Goal: Task Accomplishment & Management: Complete application form

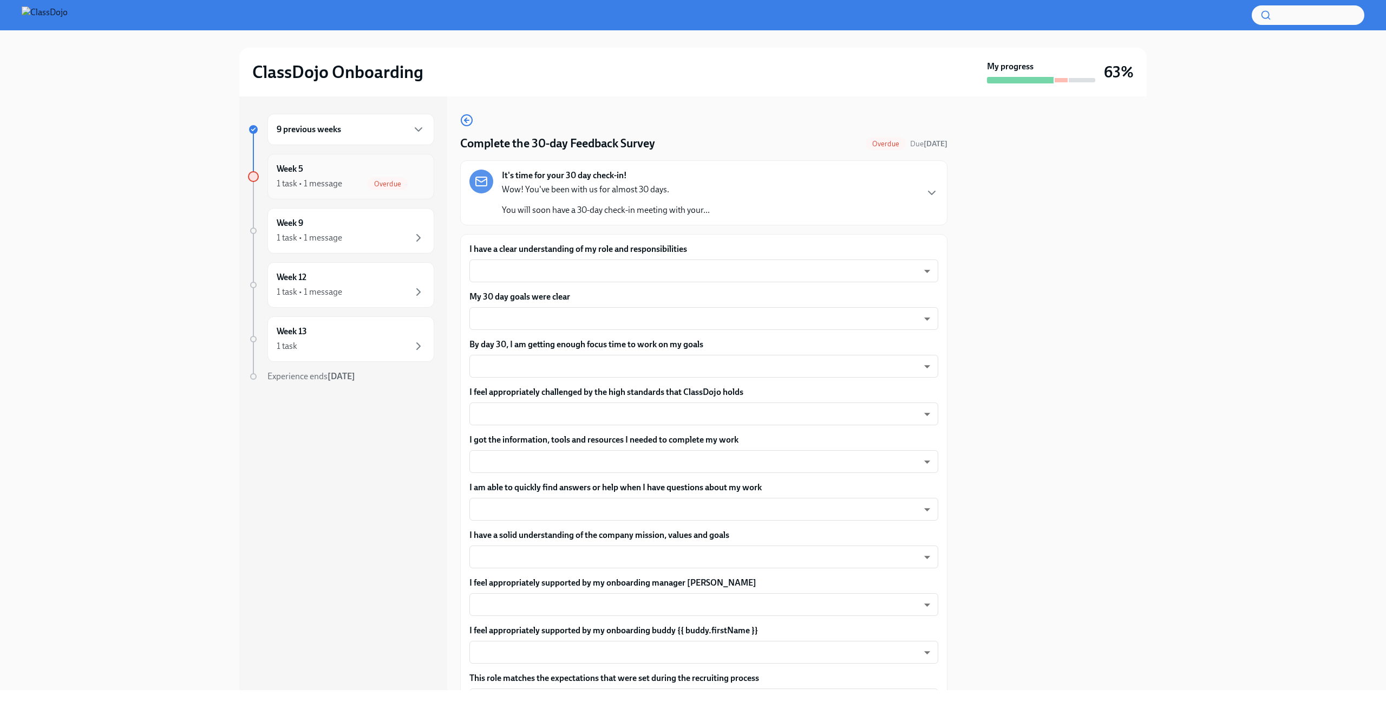
click at [314, 182] on div "1 task • 1 message" at bounding box center [310, 184] width 66 height 12
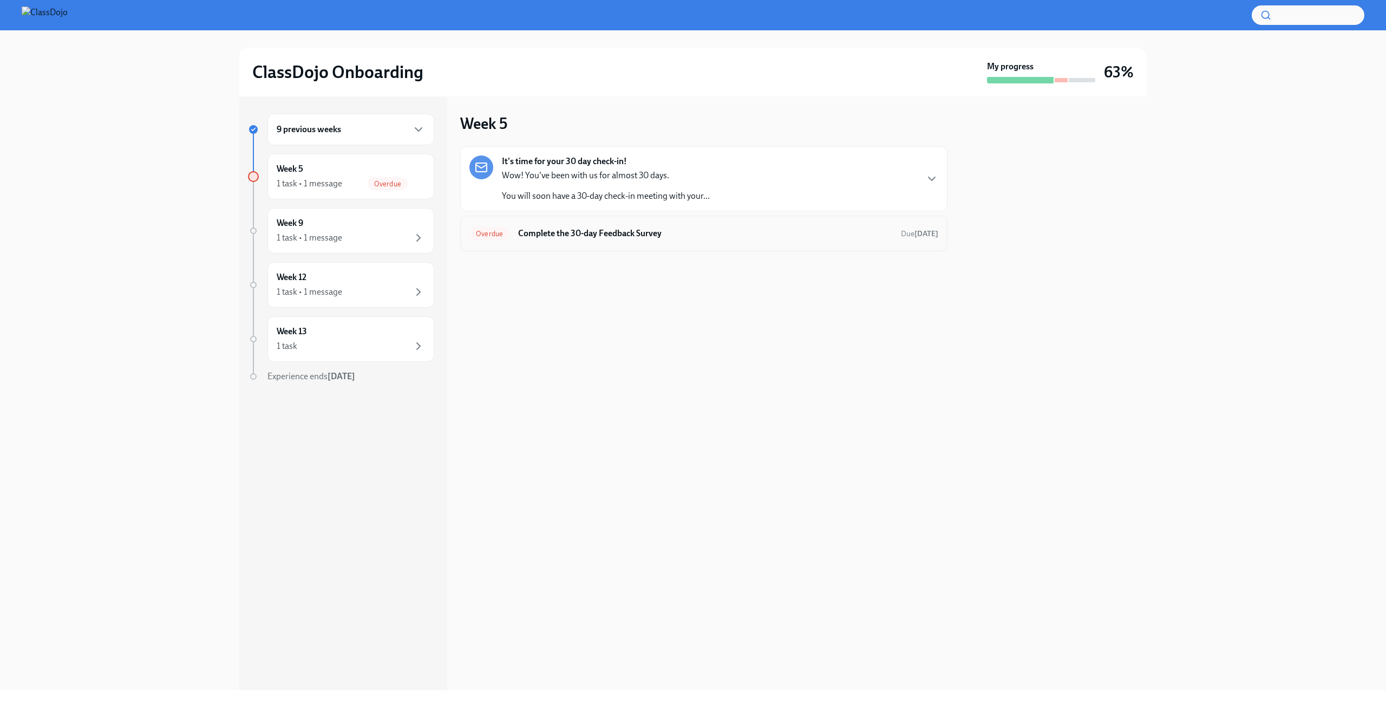
click at [612, 233] on h6 "Complete the 30-day Feedback Survey" at bounding box center [705, 233] width 374 height 12
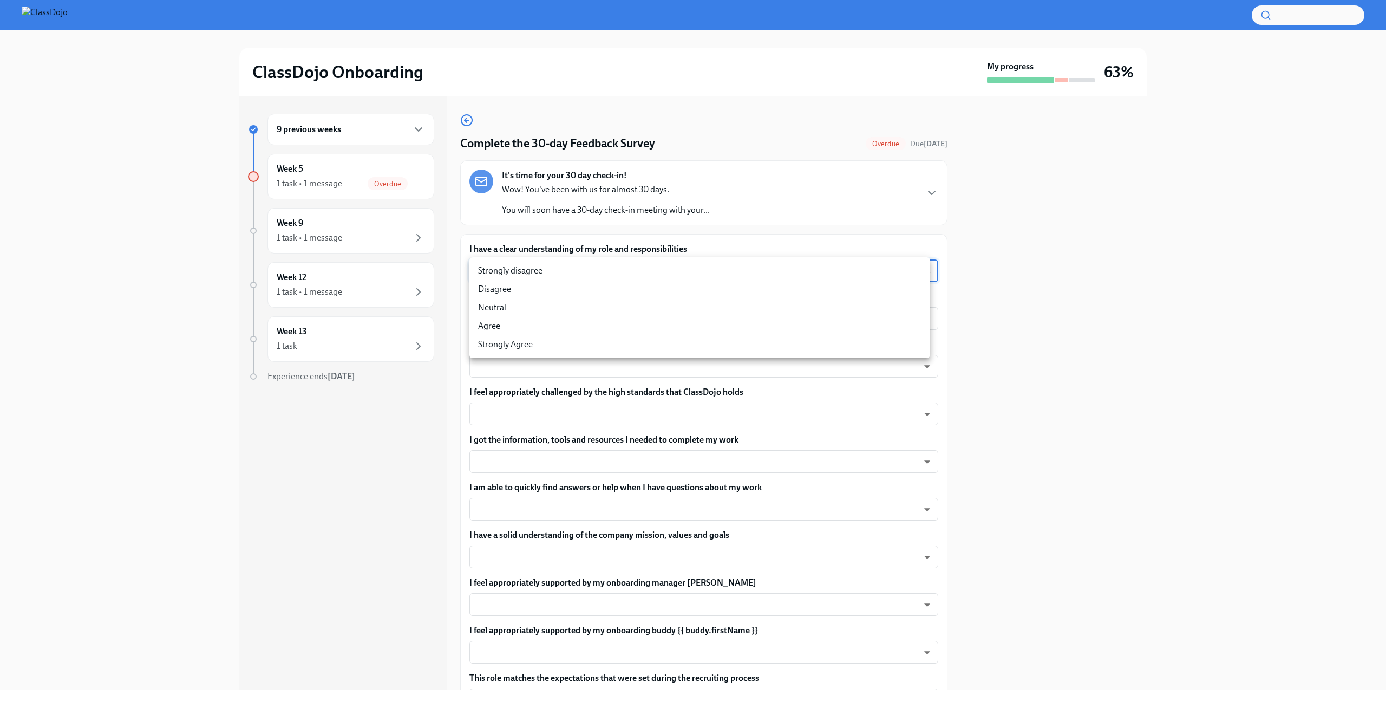
click at [653, 267] on body "ClassDojo Onboarding My progress 63% 9 previous weeks Week 5 1 task • 1 message…" at bounding box center [693, 350] width 1386 height 701
click at [481, 325] on li "Agree" at bounding box center [699, 326] width 461 height 18
type input "pHQLpks29"
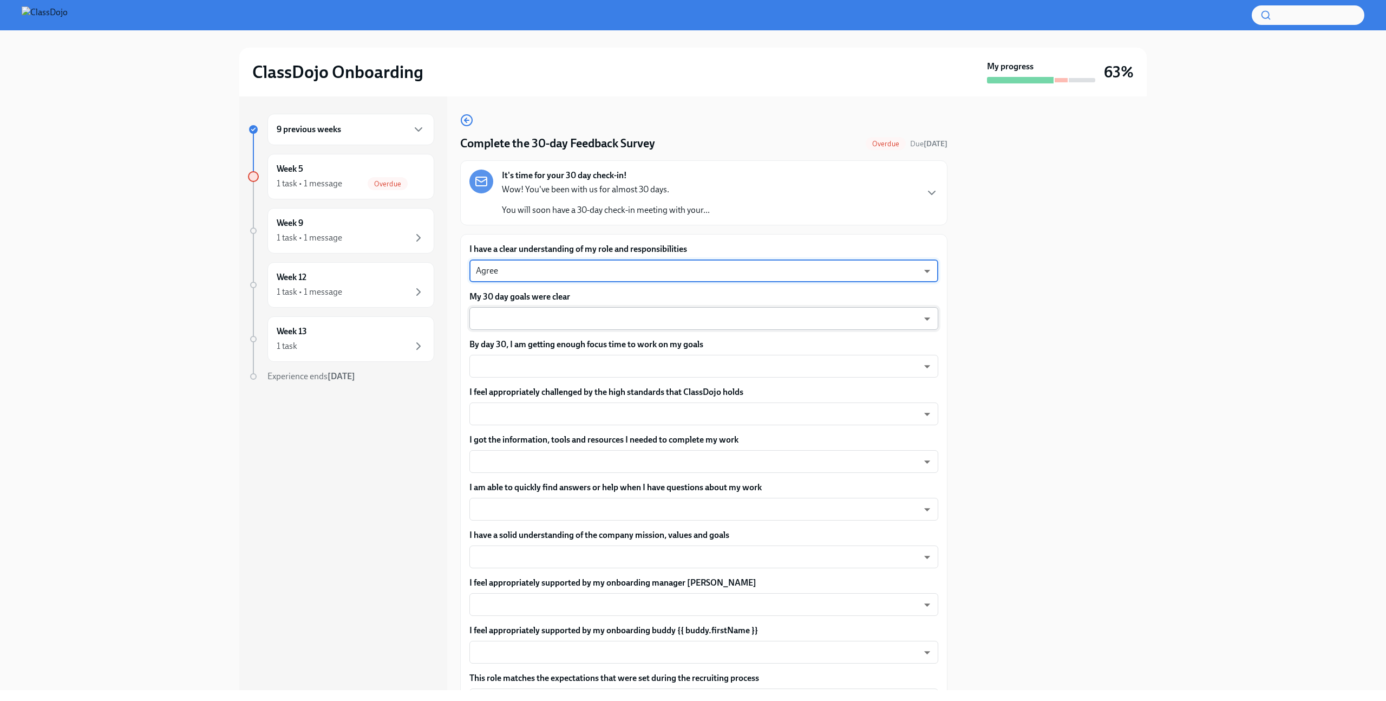
click at [526, 311] on body "ClassDojo Onboarding My progress 63% 9 previous weeks Week 5 1 task • 1 message…" at bounding box center [693, 350] width 1386 height 701
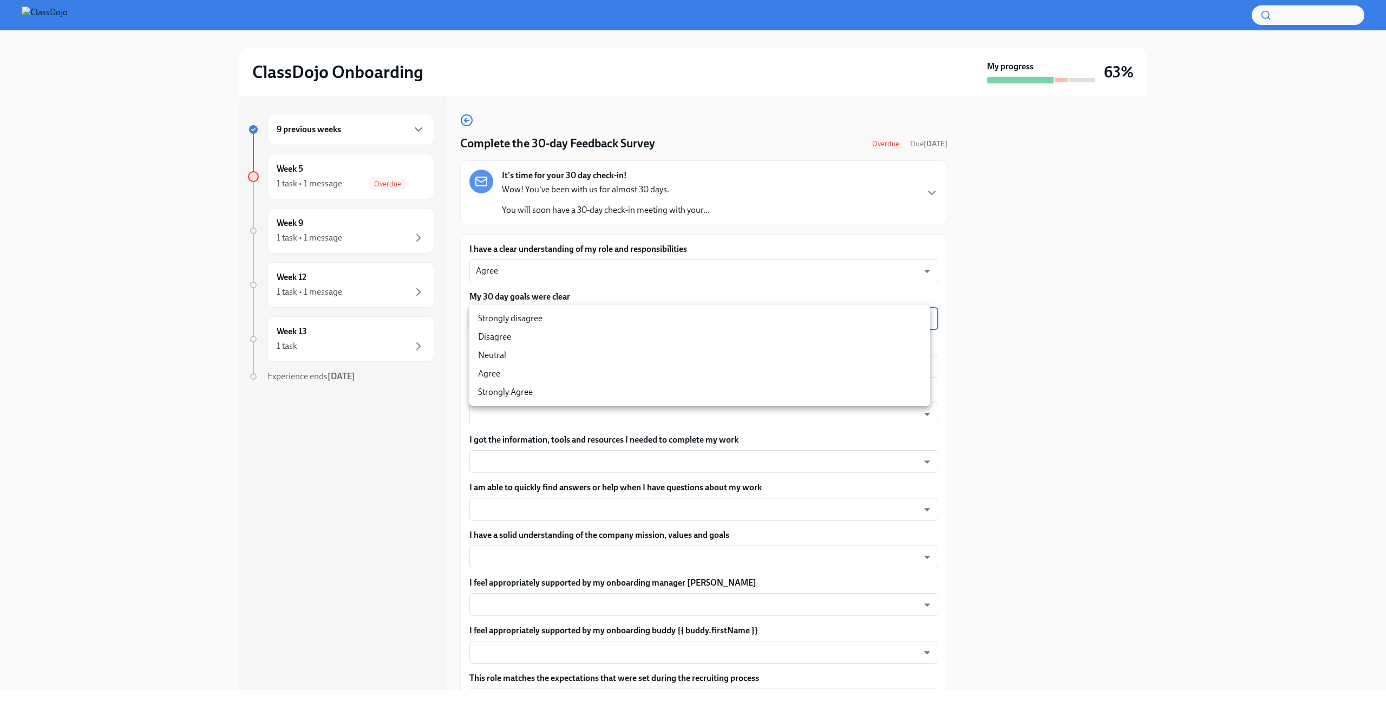
click at [513, 371] on li "Agree" at bounding box center [699, 373] width 461 height 18
type input "pHQLpks29"
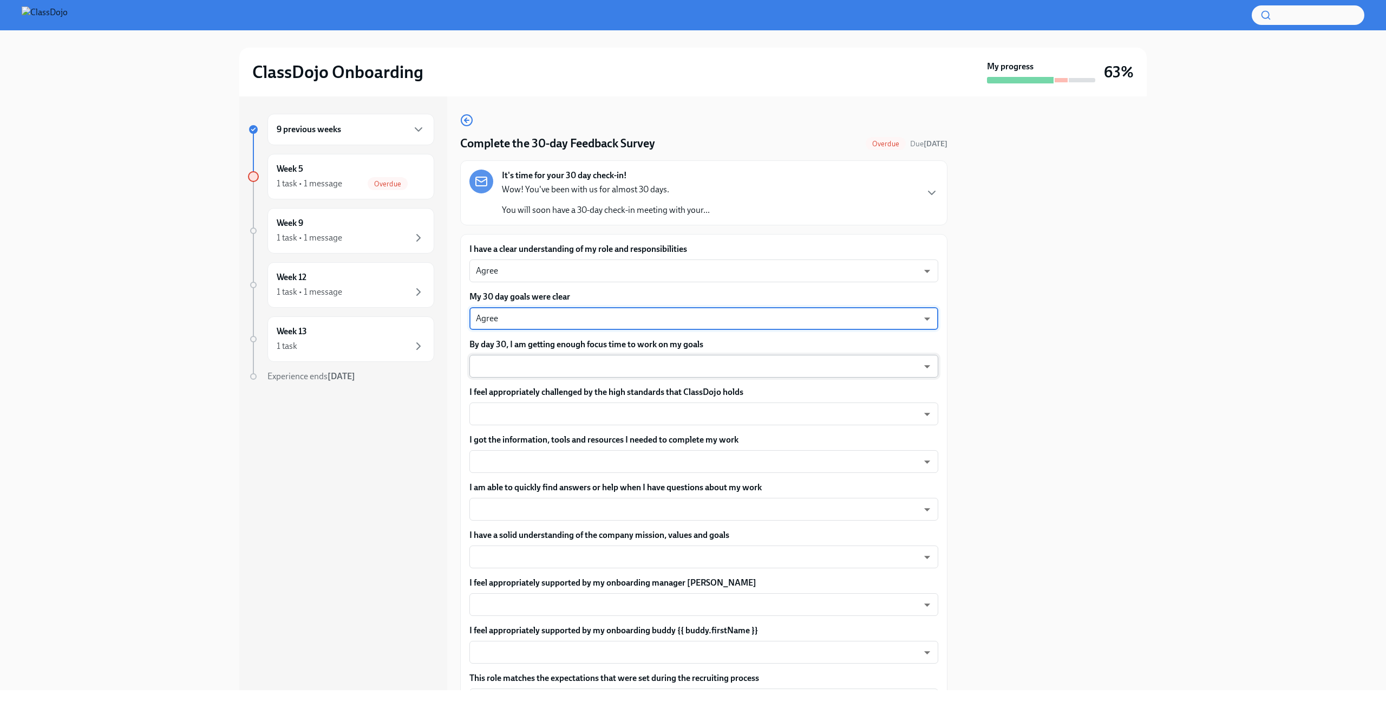
click at [597, 372] on body "ClassDojo Onboarding My progress 63% 9 previous weeks Week 5 1 task • 1 message…" at bounding box center [693, 350] width 1386 height 701
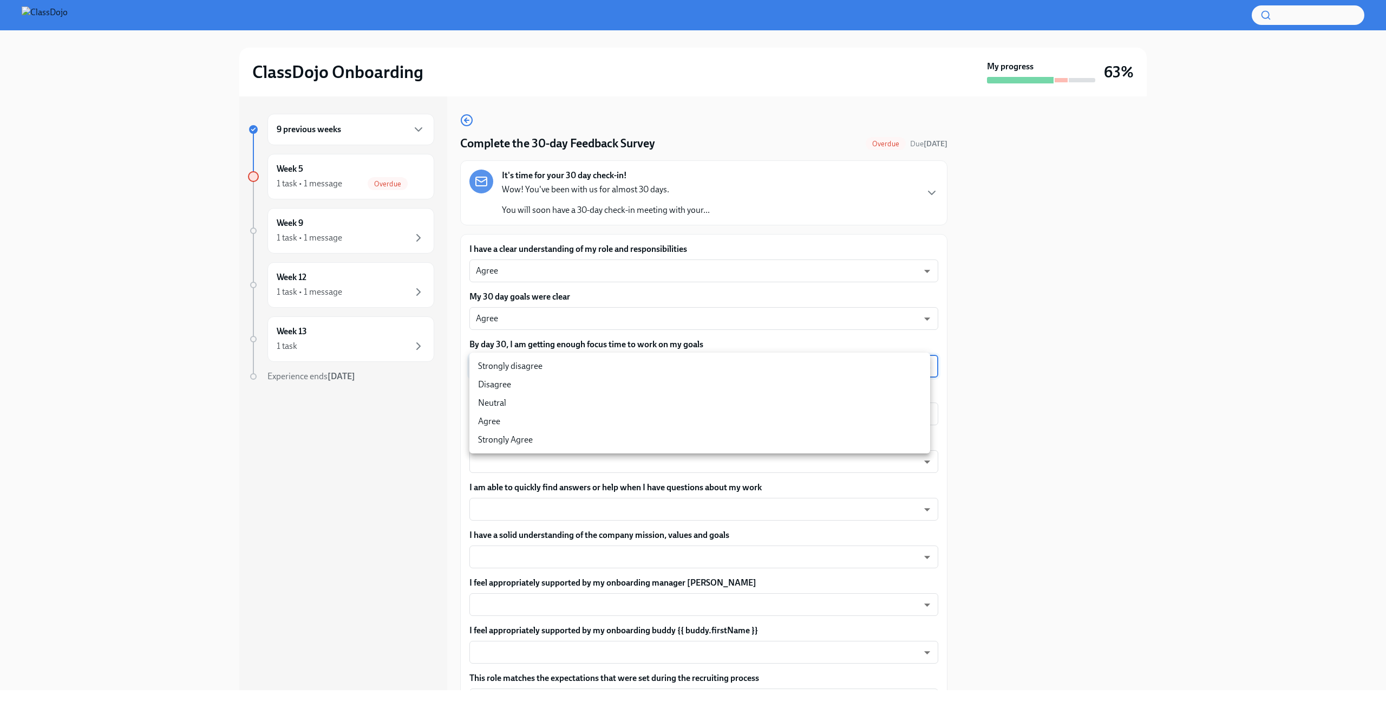
click at [569, 400] on li "Neutral" at bounding box center [699, 403] width 461 height 18
type input "Pmk_Ytnt0"
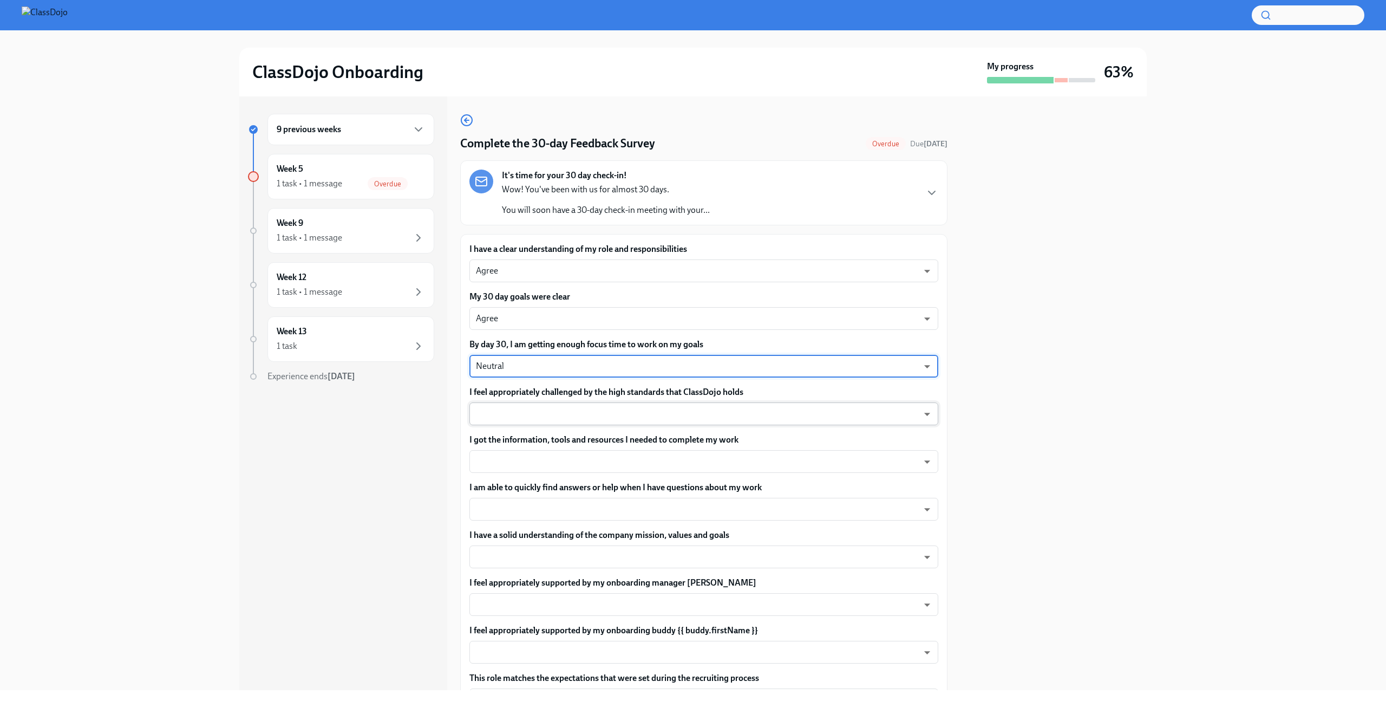
click at [578, 411] on body "ClassDojo Onboarding My progress 63% 9 previous weeks Week 5 1 task • 1 message…" at bounding box center [693, 350] width 1386 height 701
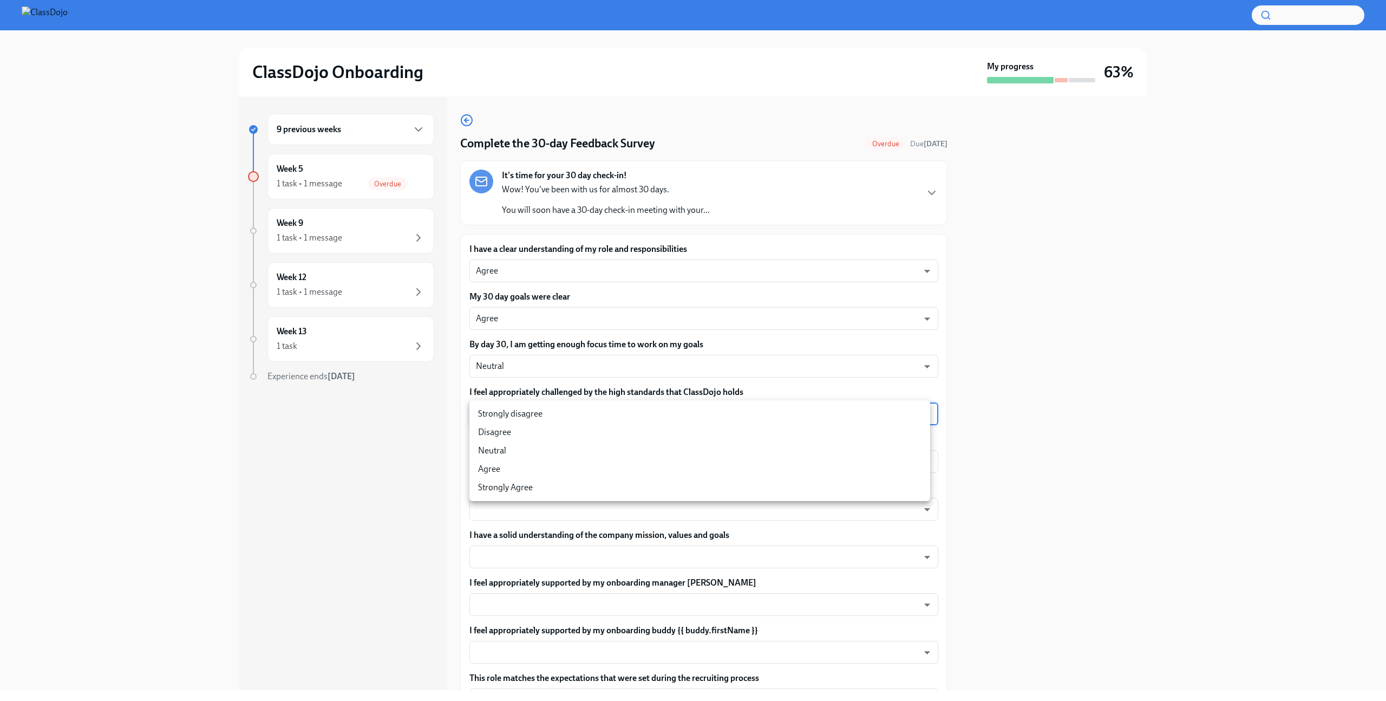
click at [538, 466] on li "Agree" at bounding box center [699, 469] width 461 height 18
type input "pHQLpks29"
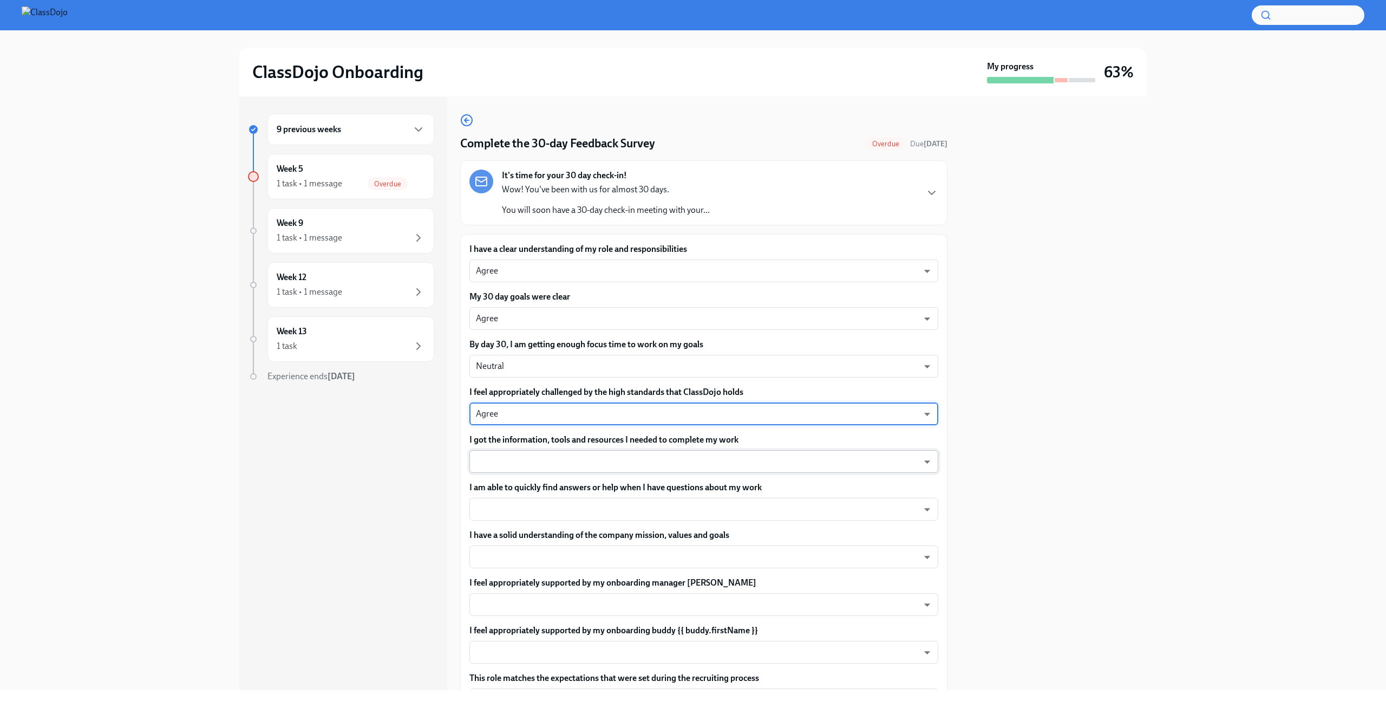
click at [607, 463] on body "ClassDojo Onboarding My progress 63% 9 previous weeks Week 5 1 task • 1 message…" at bounding box center [693, 350] width 1386 height 701
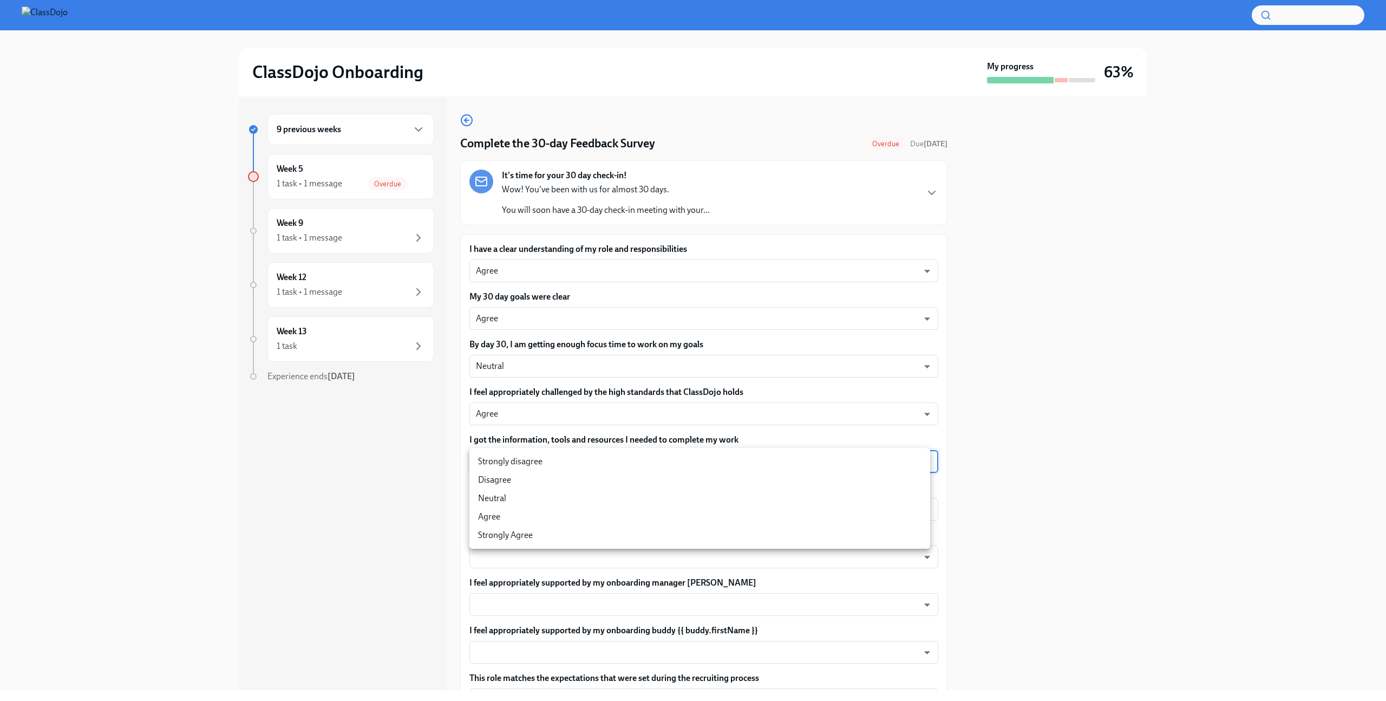
click at [559, 514] on li "Agree" at bounding box center [699, 516] width 461 height 18
type input "pHQLpks29"
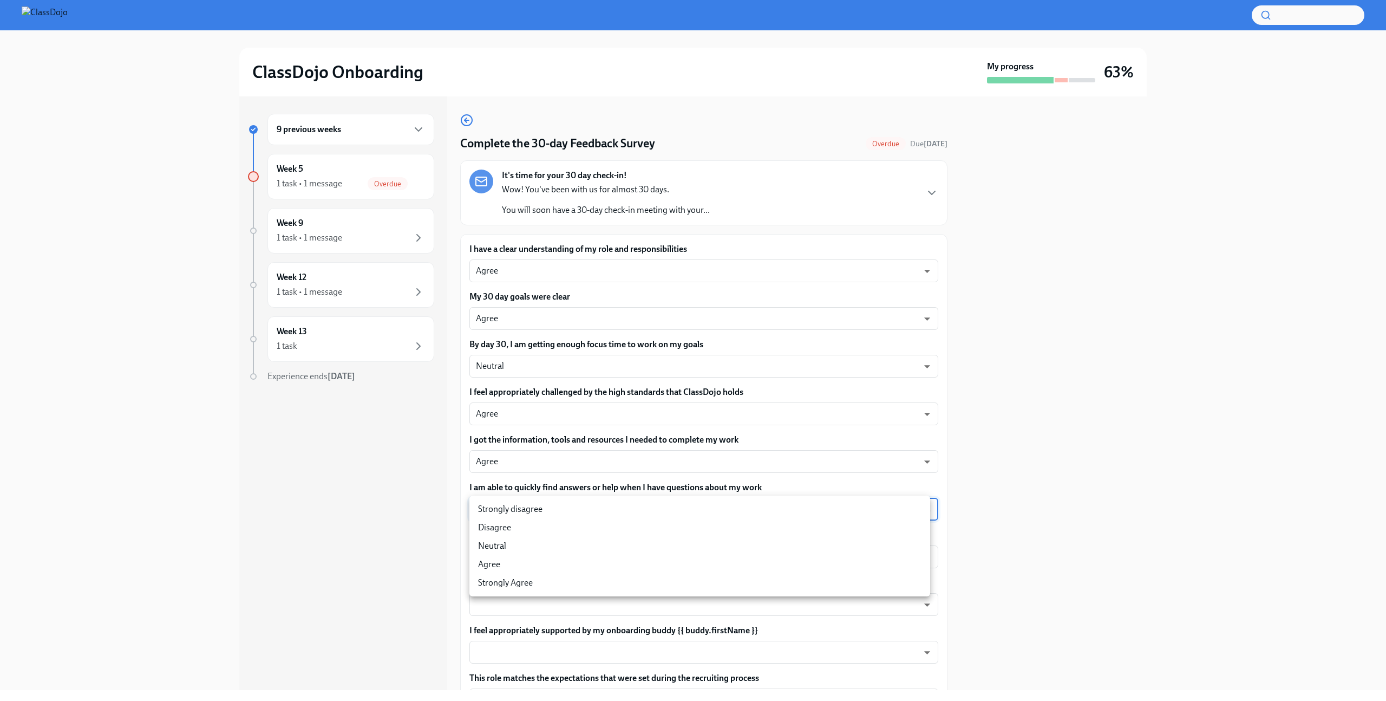
click at [576, 514] on body "ClassDojo Onboarding My progress 63% 9 previous weeks Week 5 1 task • 1 message…" at bounding box center [693, 350] width 1386 height 701
click at [541, 566] on li "Agree" at bounding box center [699, 564] width 461 height 18
type input "pHQLpks29"
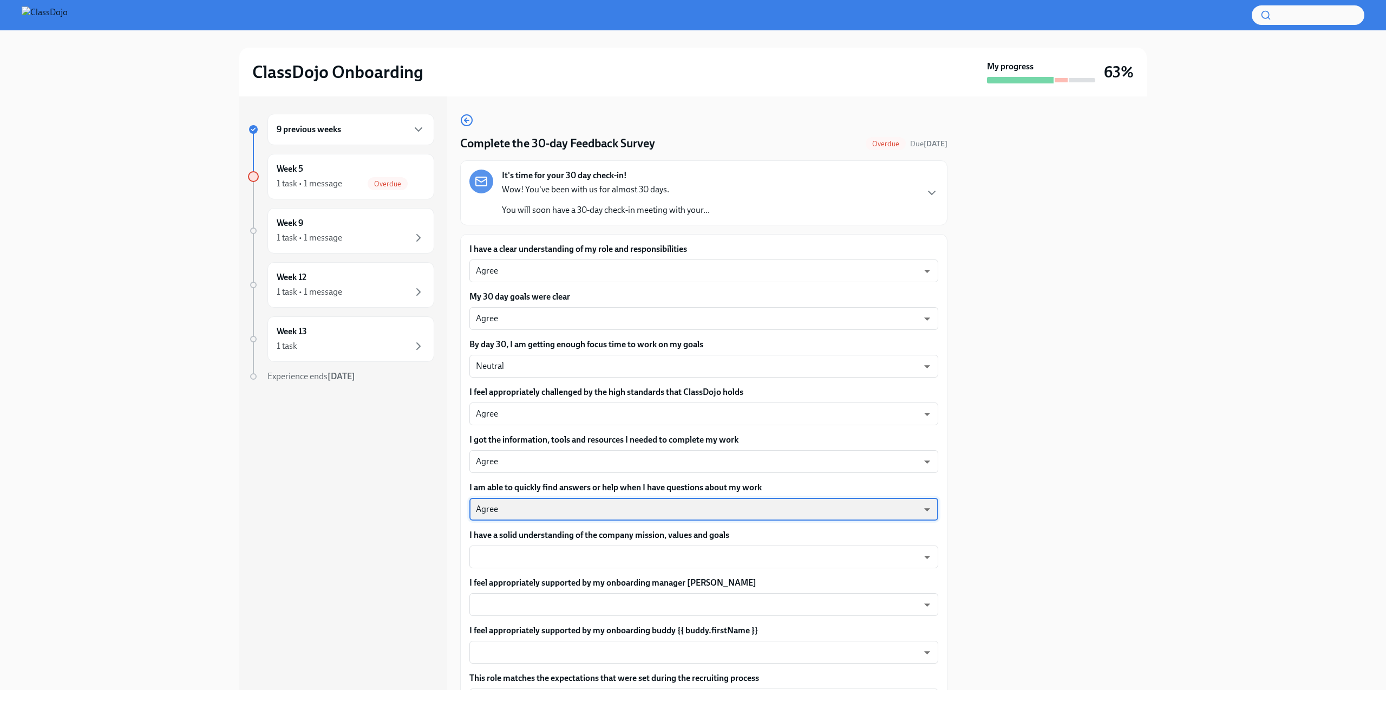
scroll to position [79, 0]
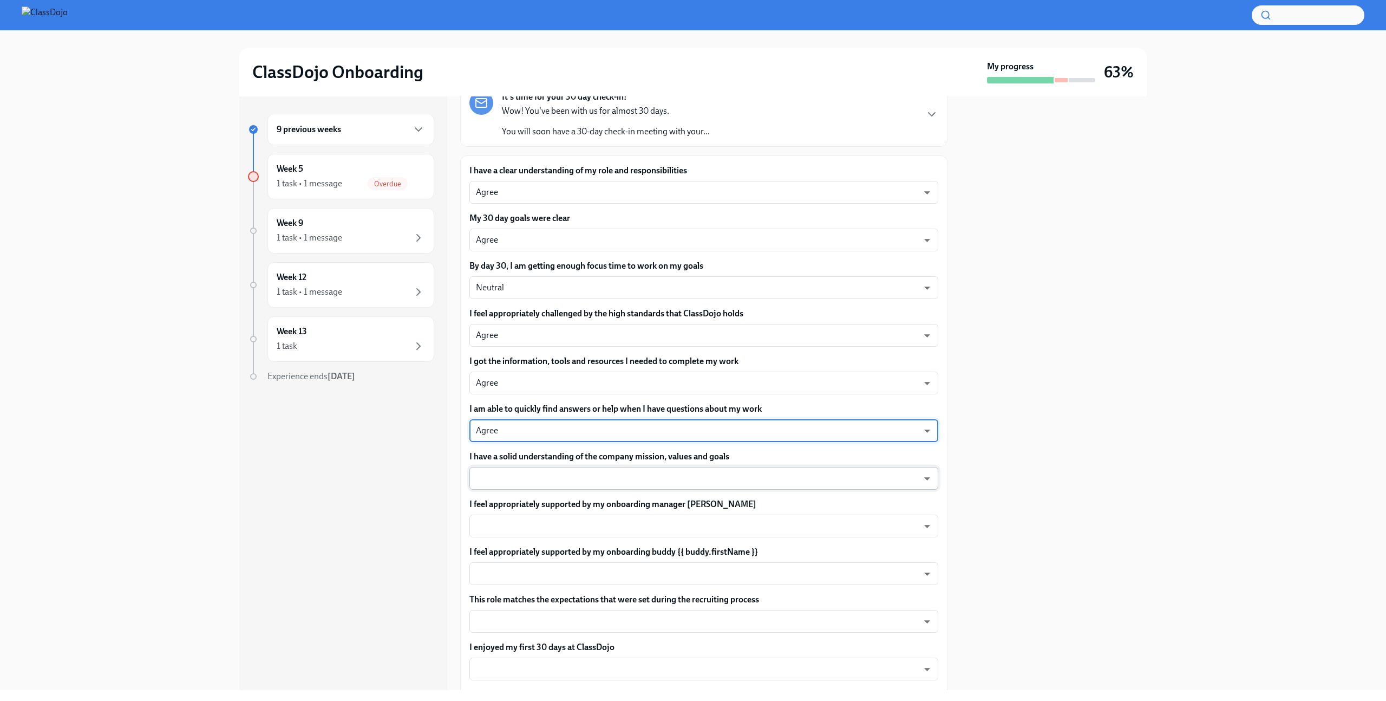
click at [616, 479] on body "ClassDojo Onboarding My progress 63% 9 previous weeks Week 5 1 task • 1 message…" at bounding box center [693, 350] width 1386 height 701
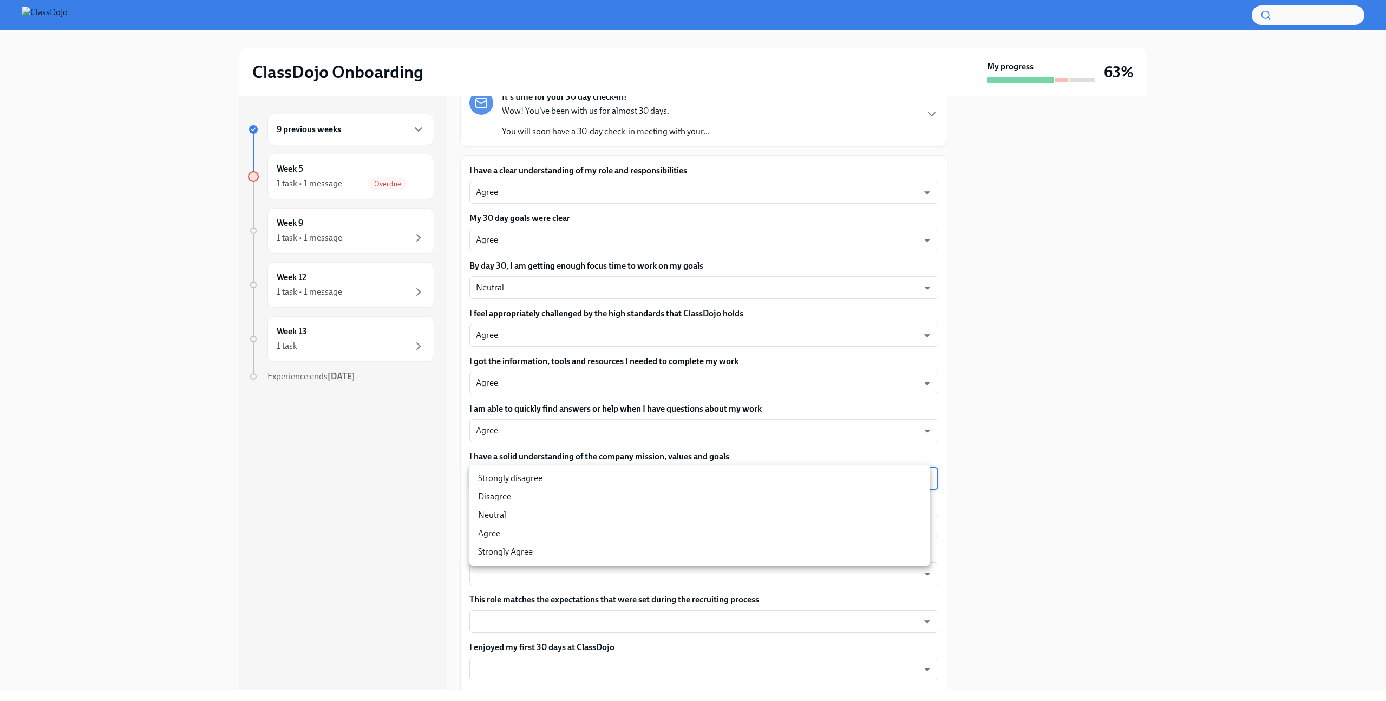
click at [559, 532] on li "Agree" at bounding box center [699, 533] width 461 height 18
type input "pHQLpks29"
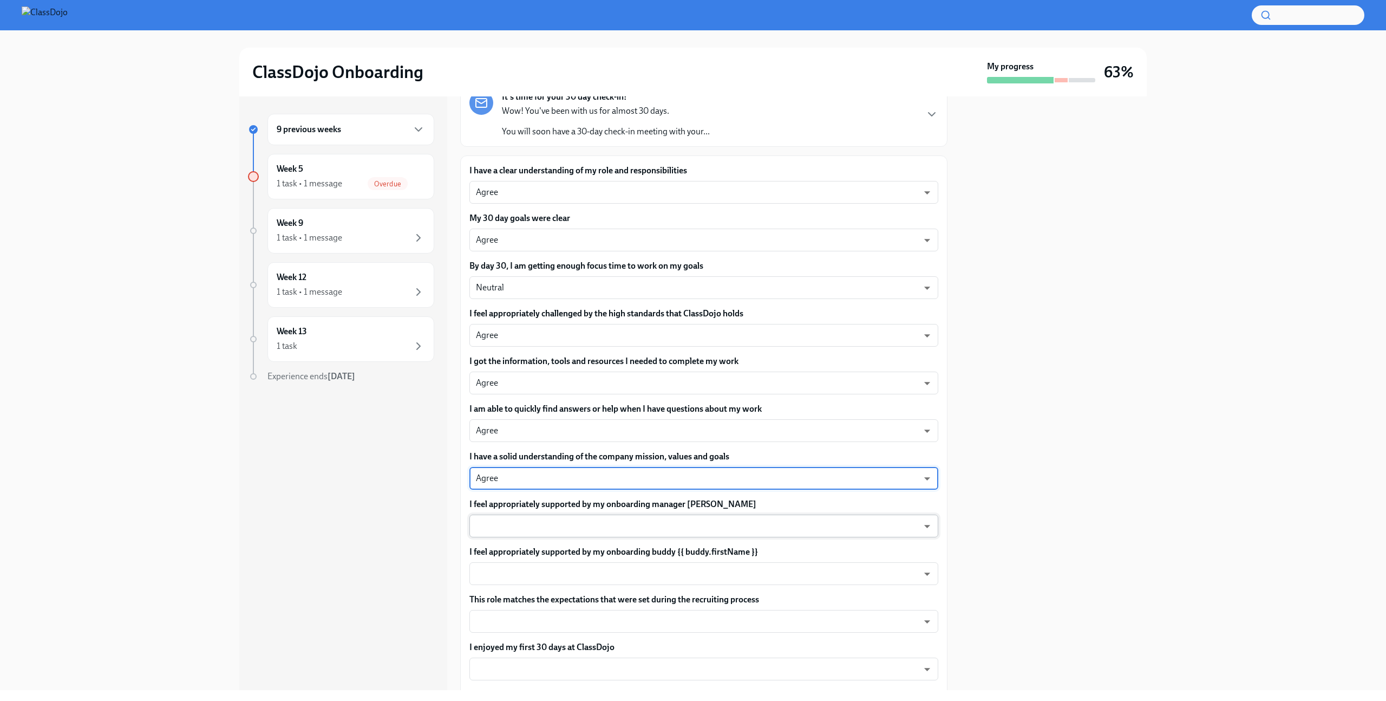
click at [564, 527] on body "ClassDojo Onboarding My progress 63% 9 previous weeks Week 5 1 task • 1 message…" at bounding box center [693, 350] width 1386 height 701
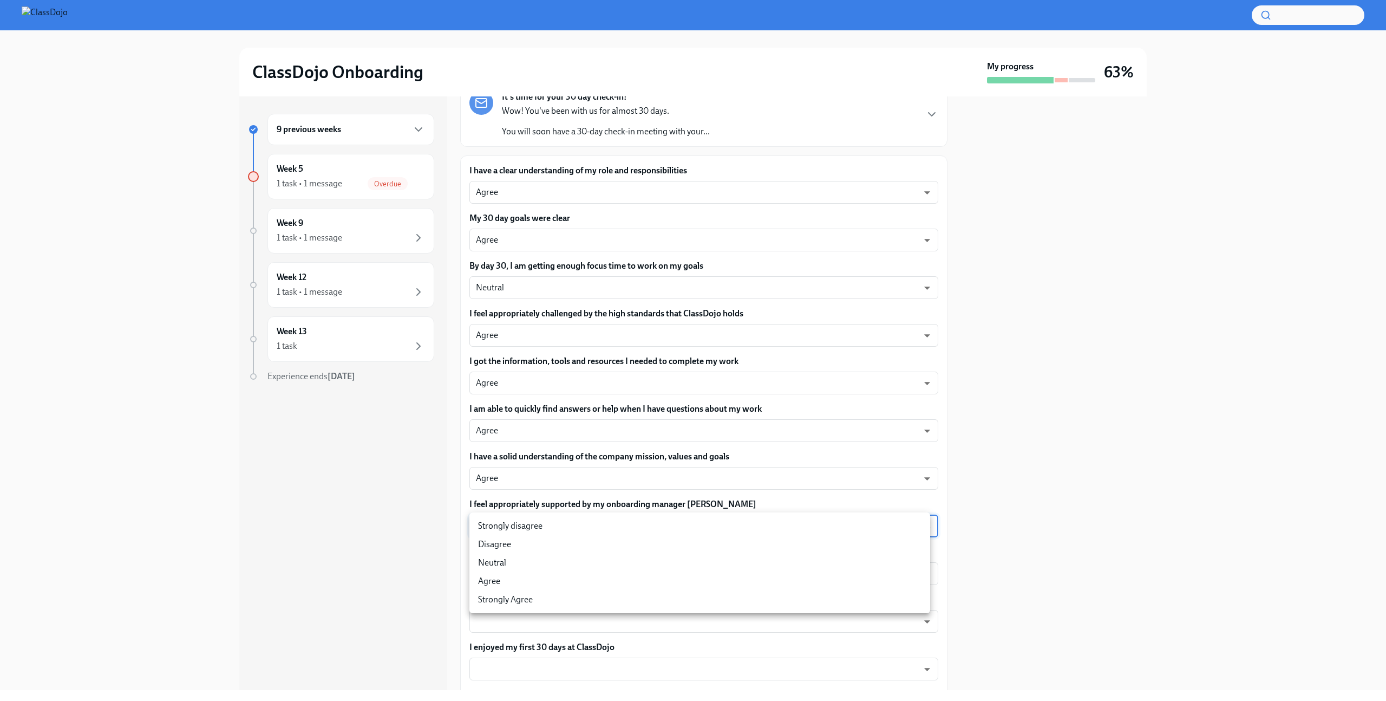
click at [529, 596] on li "Strongly Agree" at bounding box center [699, 599] width 461 height 18
type input "eNPISeX8v"
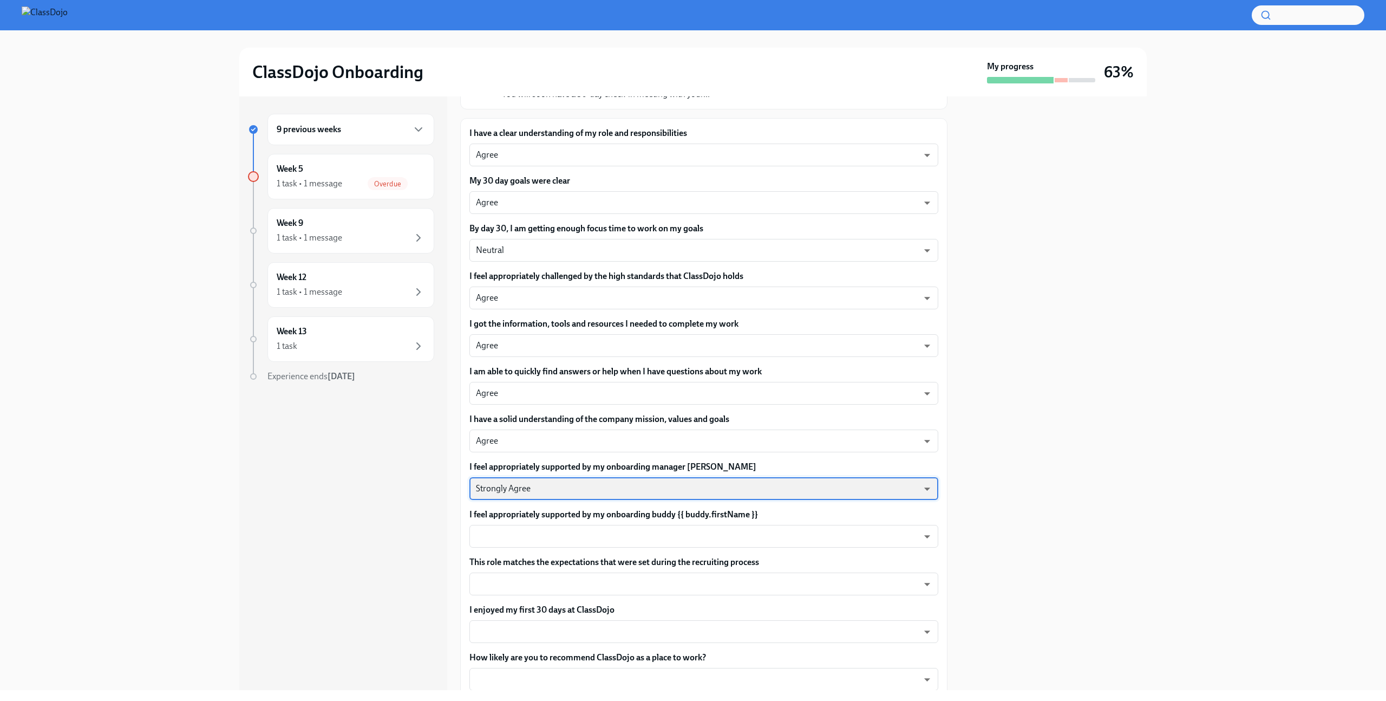
scroll to position [146, 0]
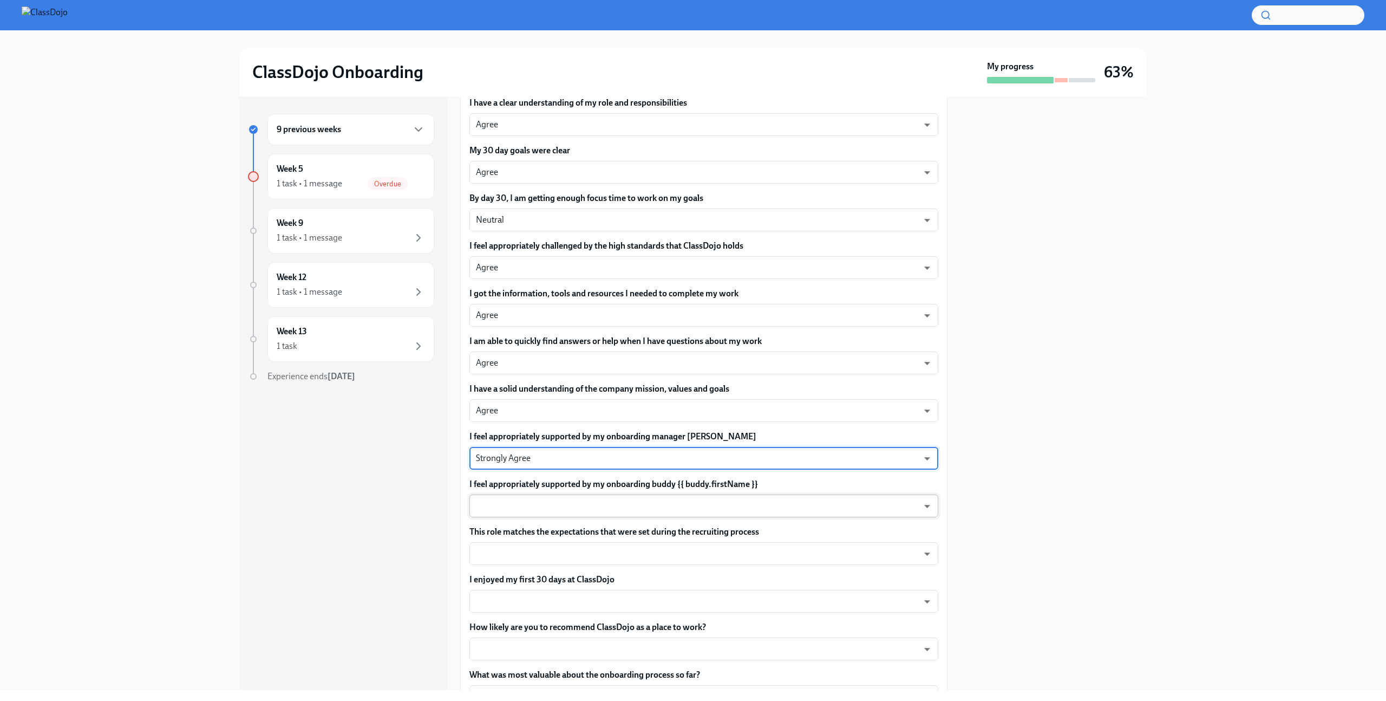
click at [615, 504] on body "ClassDojo Onboarding My progress 63% 9 previous weeks Week 5 1 task • 1 message…" at bounding box center [693, 350] width 1386 height 701
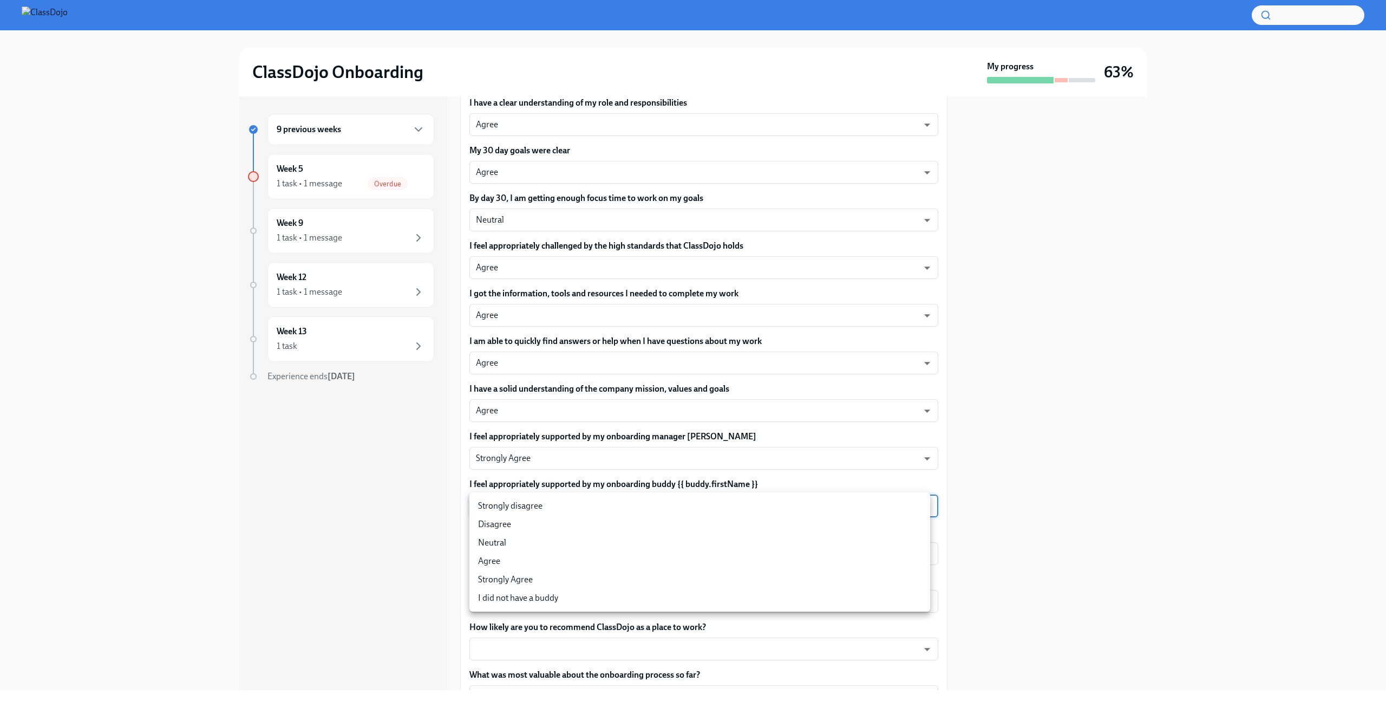
click at [536, 566] on li "Agree" at bounding box center [699, 561] width 461 height 18
type input "pHQLpks29"
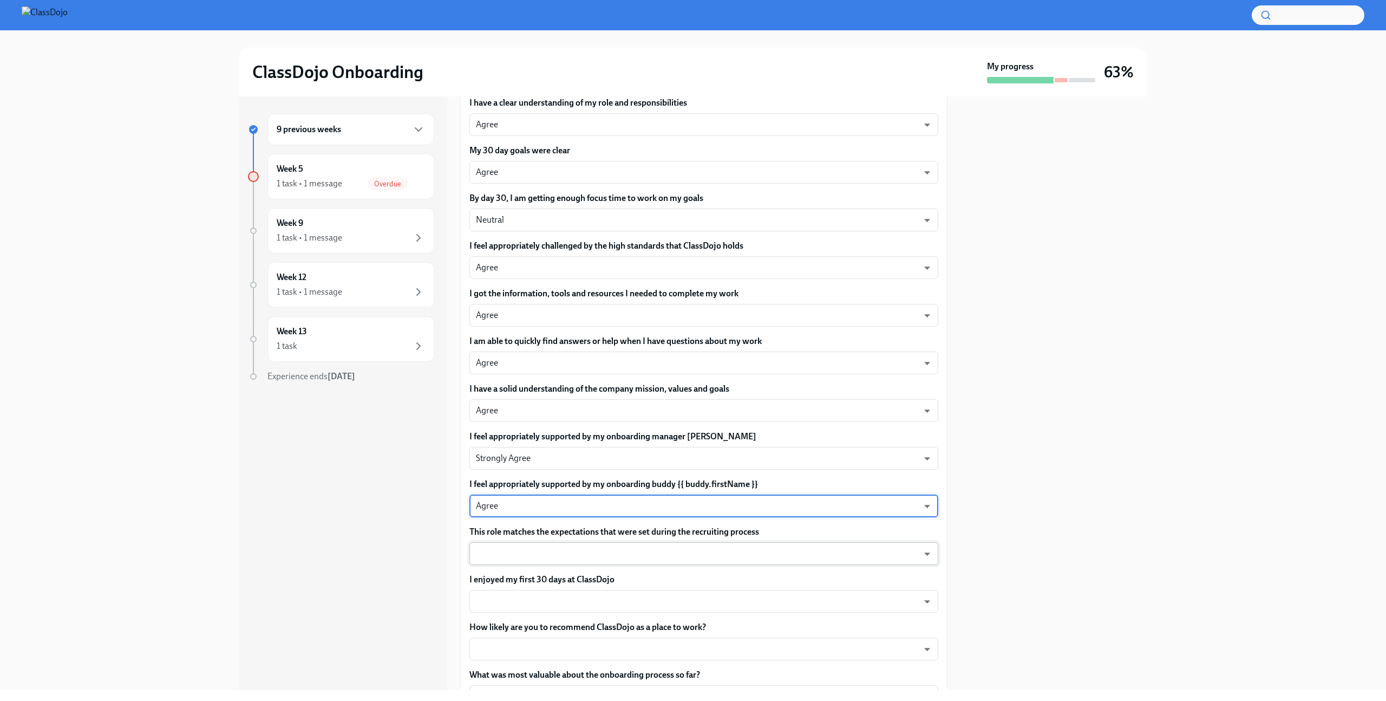
click at [583, 556] on body "ClassDojo Onboarding My progress 63% 9 previous weeks Week 5 1 task • 1 message…" at bounding box center [693, 350] width 1386 height 701
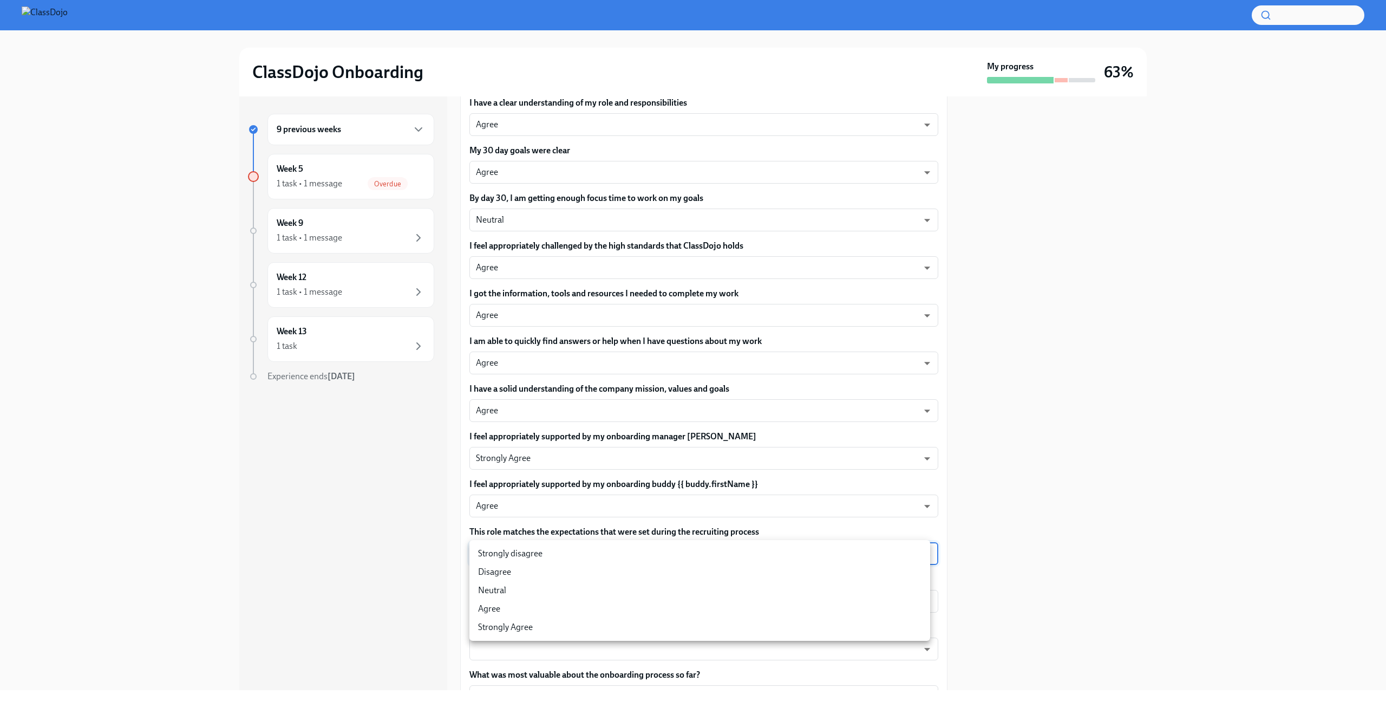
click at [527, 609] on li "Agree" at bounding box center [699, 608] width 461 height 18
type input "pHQLpks29"
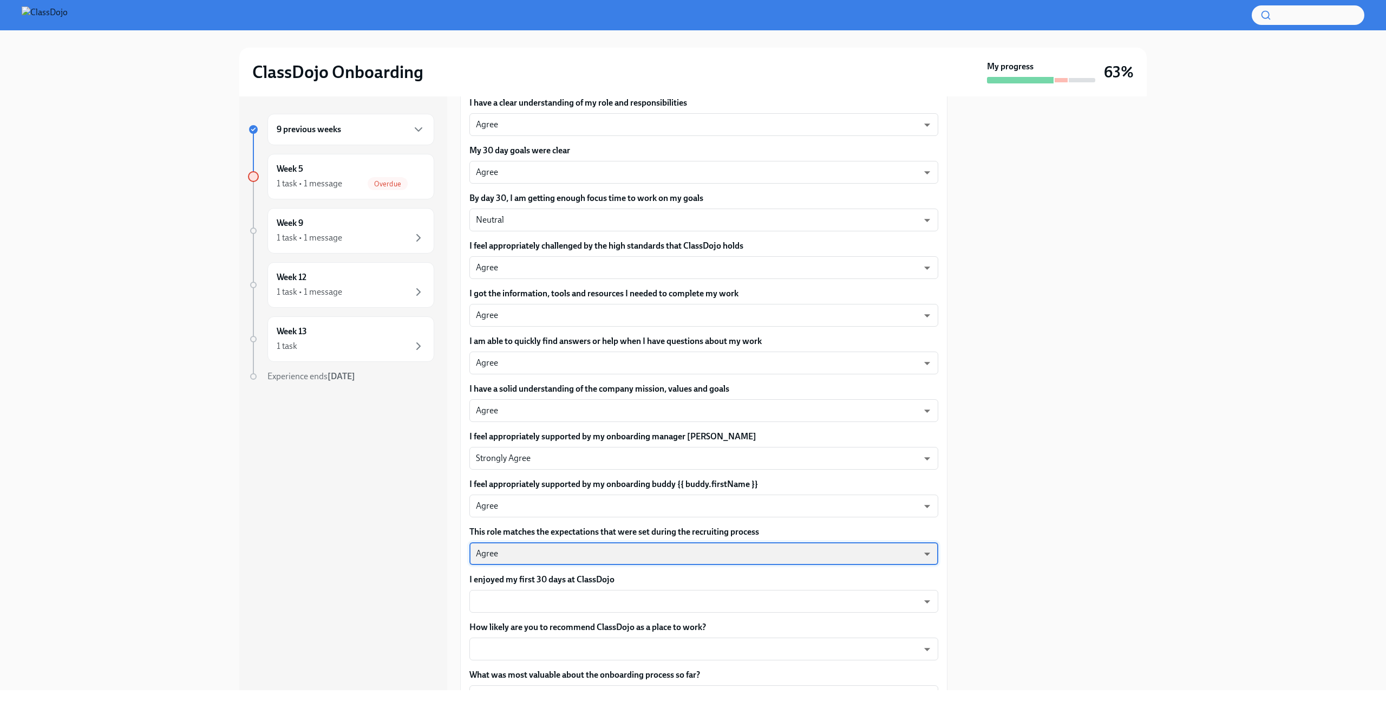
scroll to position [166, 0]
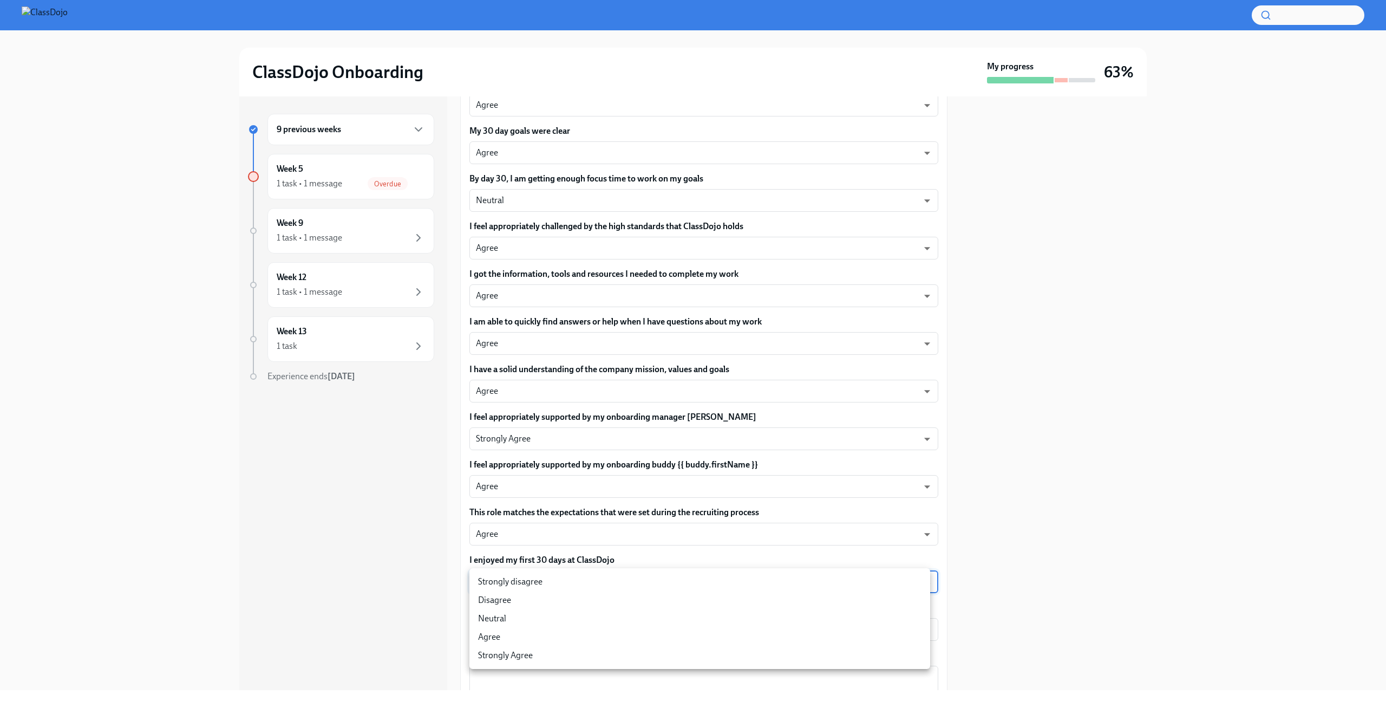
click at [591, 578] on body "ClassDojo Onboarding My progress 63% 9 previous weeks Week 5 1 task • 1 message…" at bounding box center [693, 350] width 1386 height 701
click at [500, 641] on li "Agree" at bounding box center [699, 637] width 461 height 18
type input "pHQLpks29"
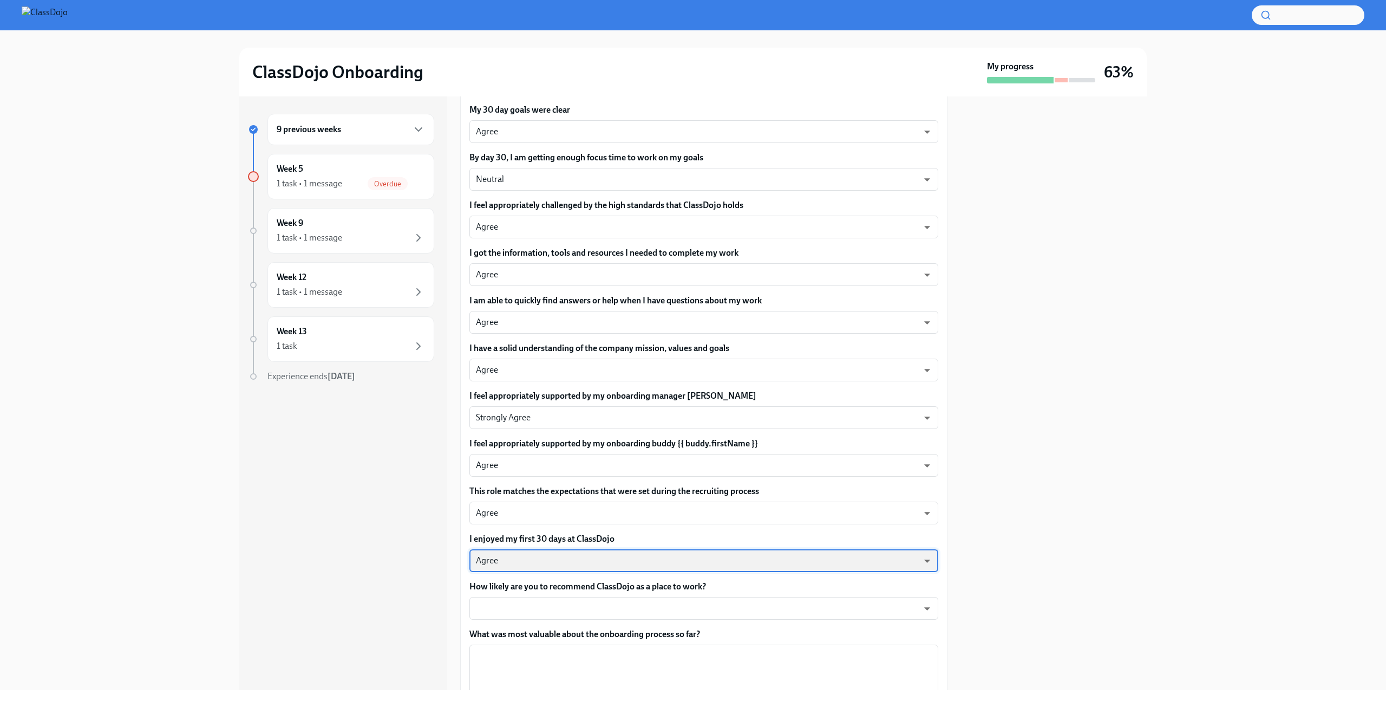
scroll to position [211, 0]
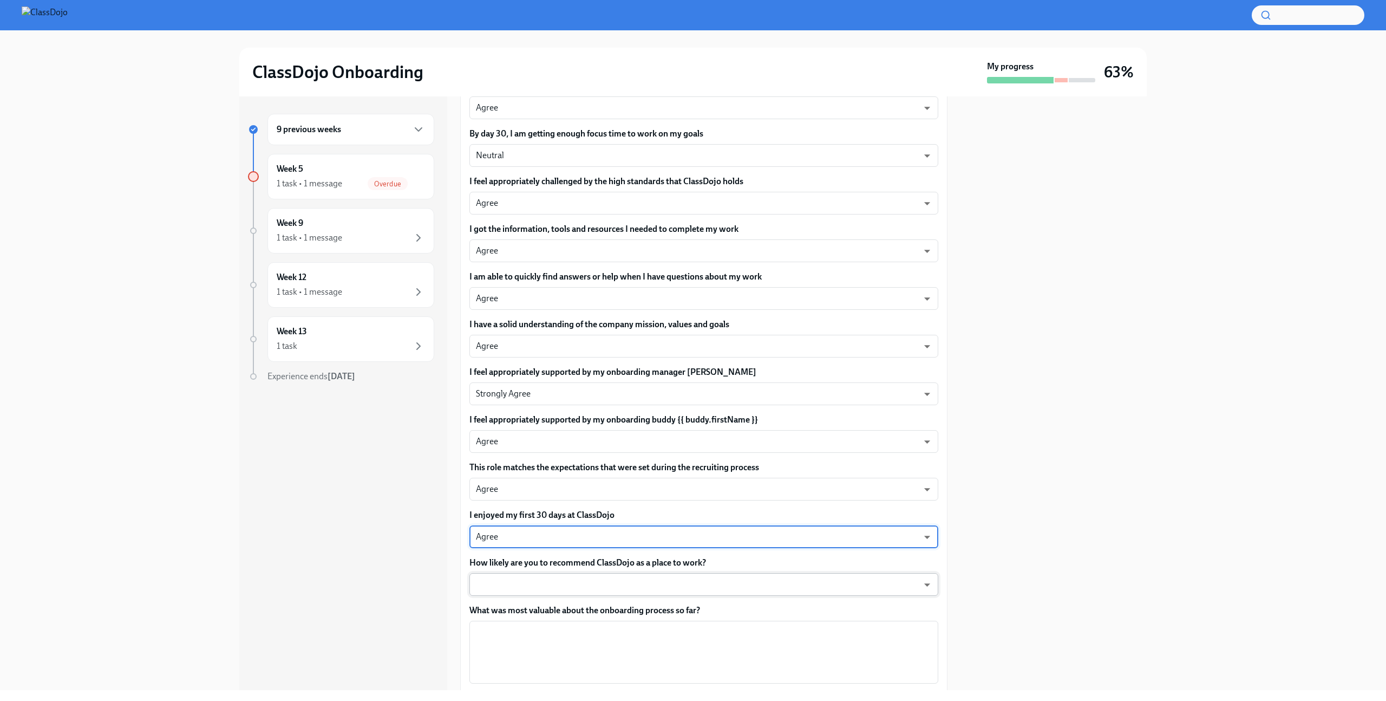
click at [636, 589] on body "ClassDojo Onboarding My progress 63% 9 previous weeks Week 5 1 task • 1 message…" at bounding box center [693, 350] width 1386 height 701
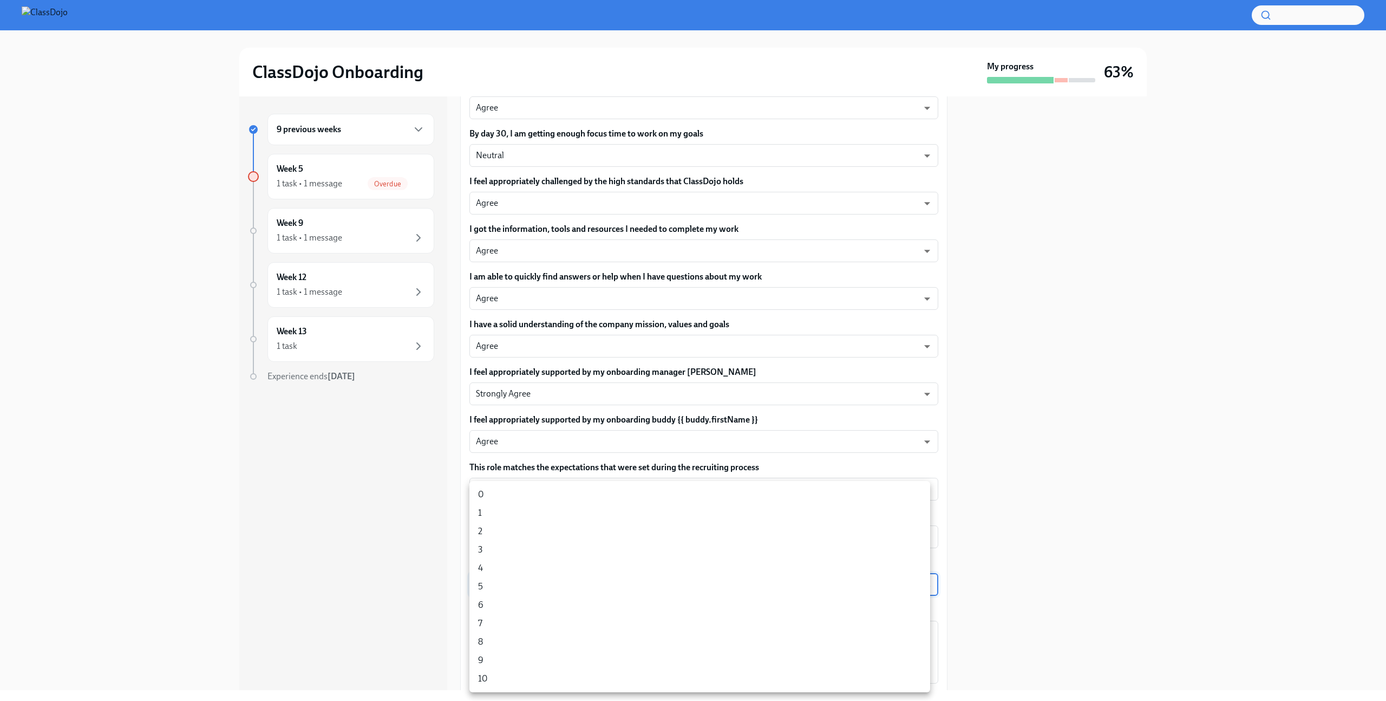
click at [512, 662] on li "9" at bounding box center [699, 660] width 461 height 18
type input "ZltqeQlw5G"
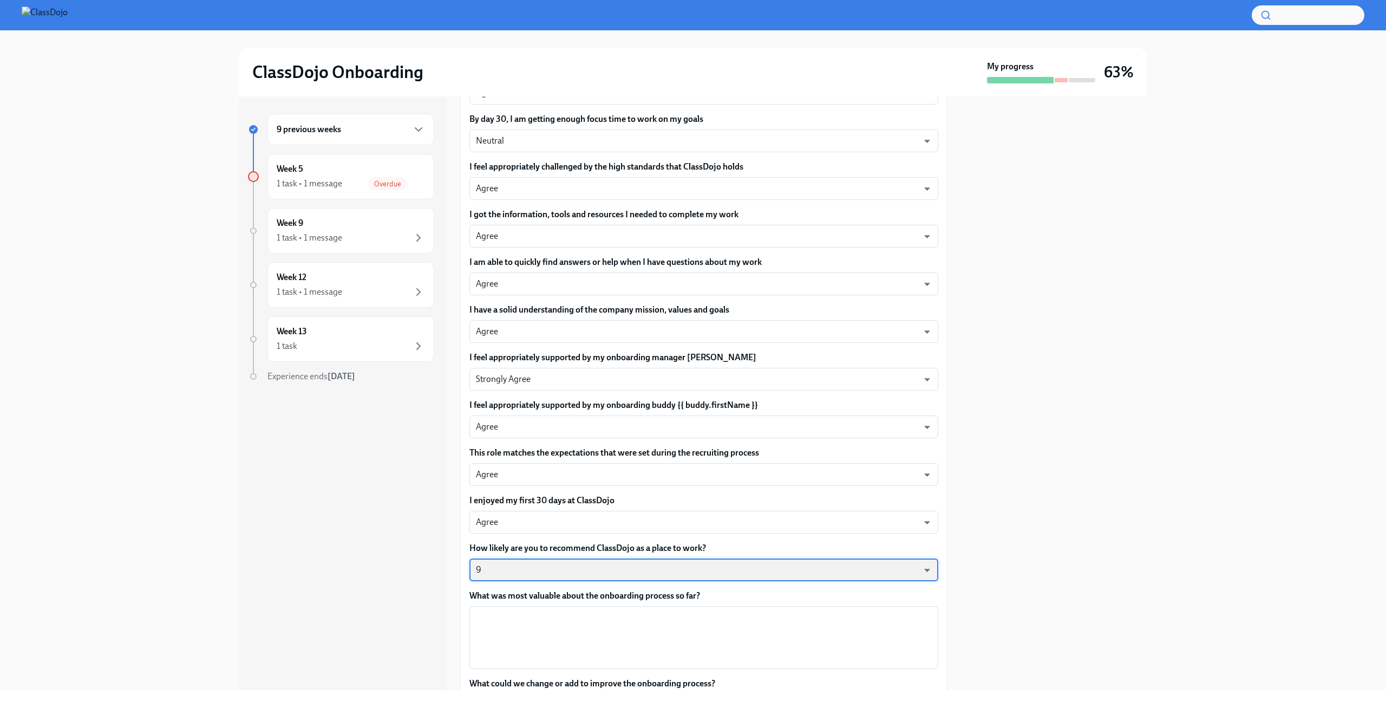
scroll to position [322, 0]
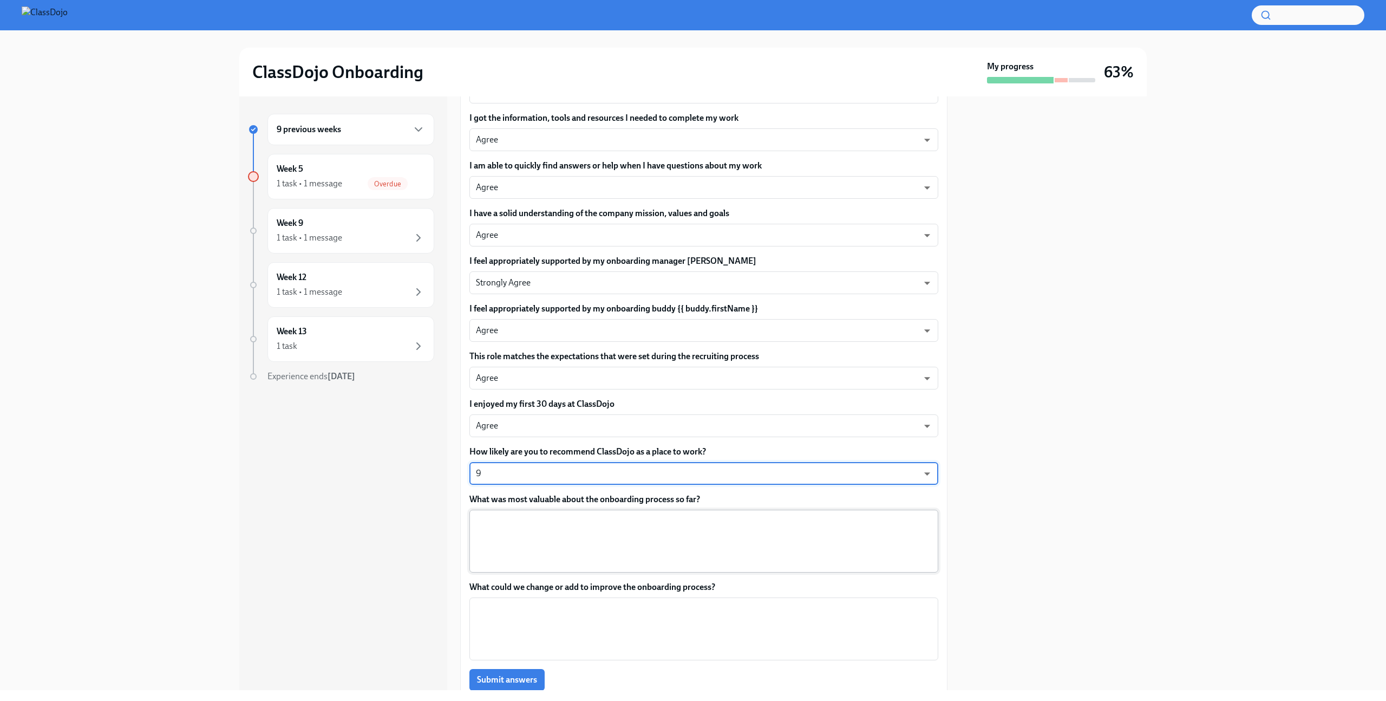
click at [609, 557] on textarea "What was most valuable about the onboarding process so far?" at bounding box center [704, 541] width 456 height 52
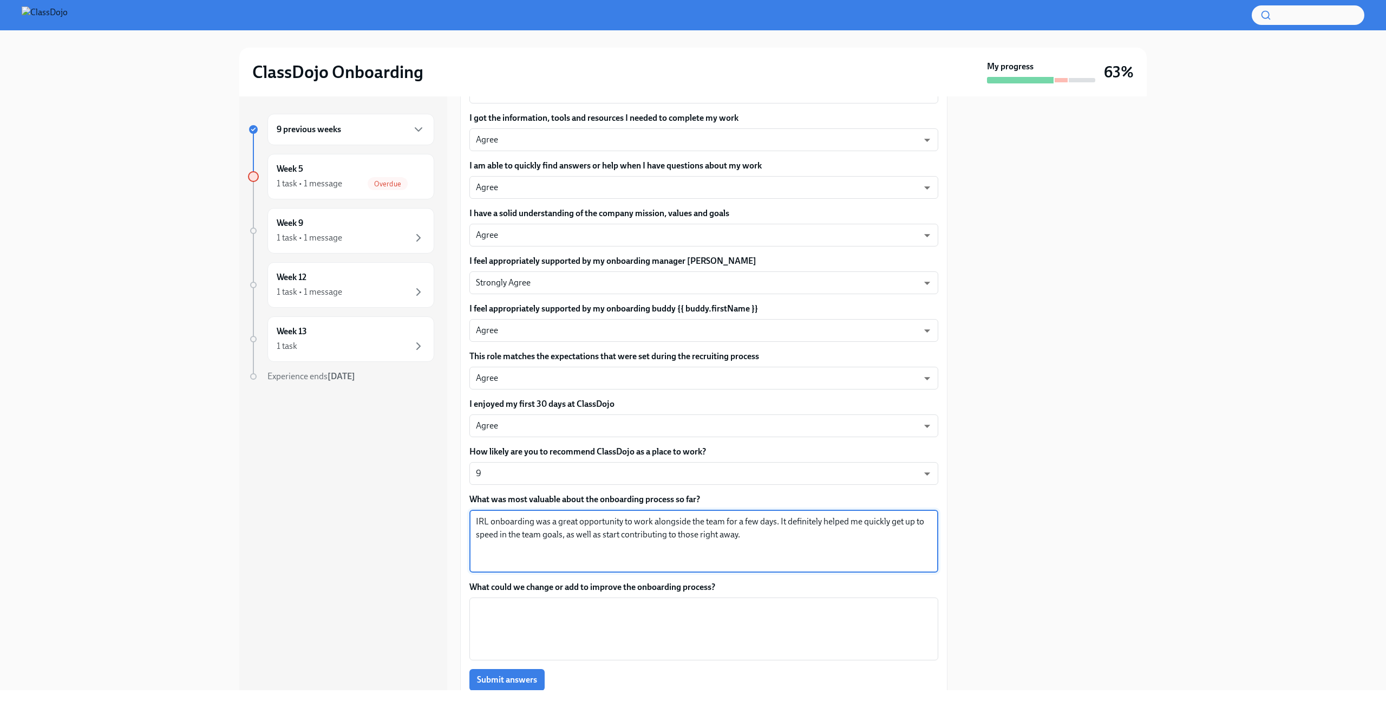
scroll to position [366, 0]
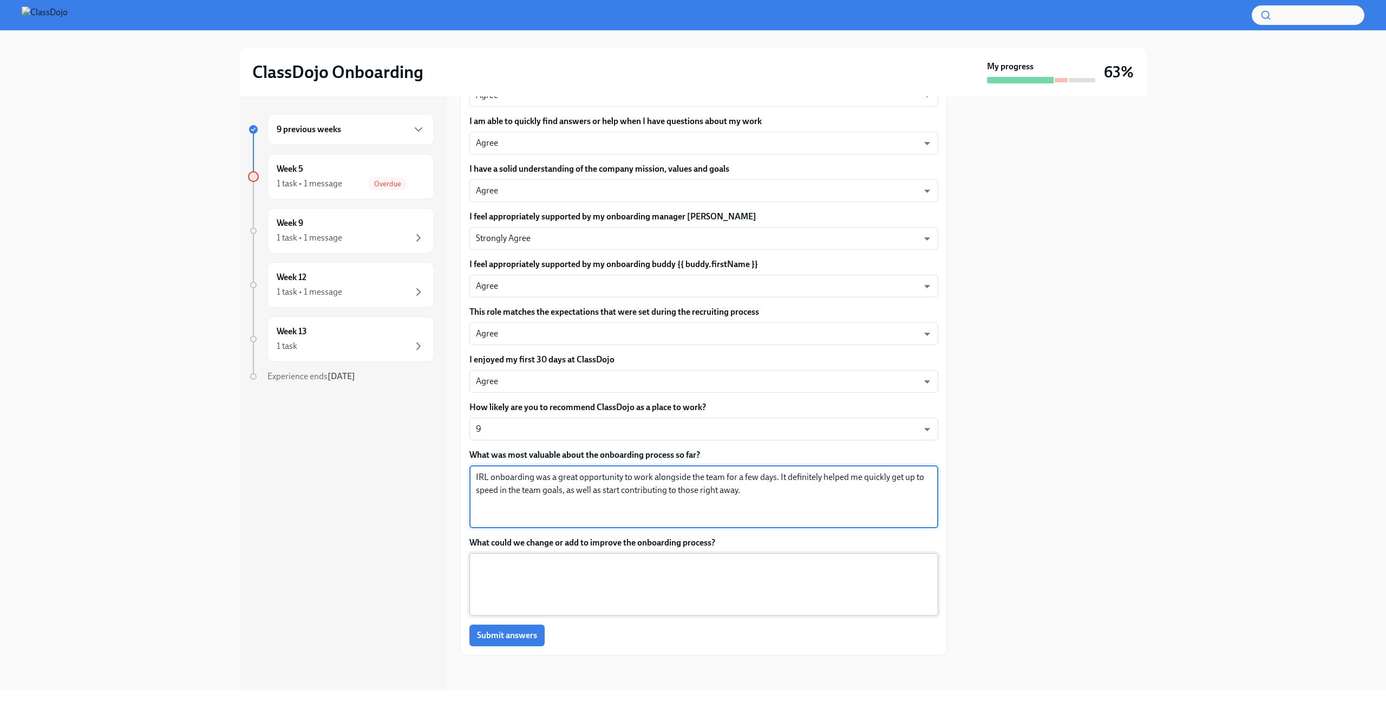
type textarea "IRL onboarding was a great opportunity to work alongside the team for a few day…"
click at [600, 576] on textarea "What could we change or add to improve the onboarding process?" at bounding box center [704, 584] width 456 height 52
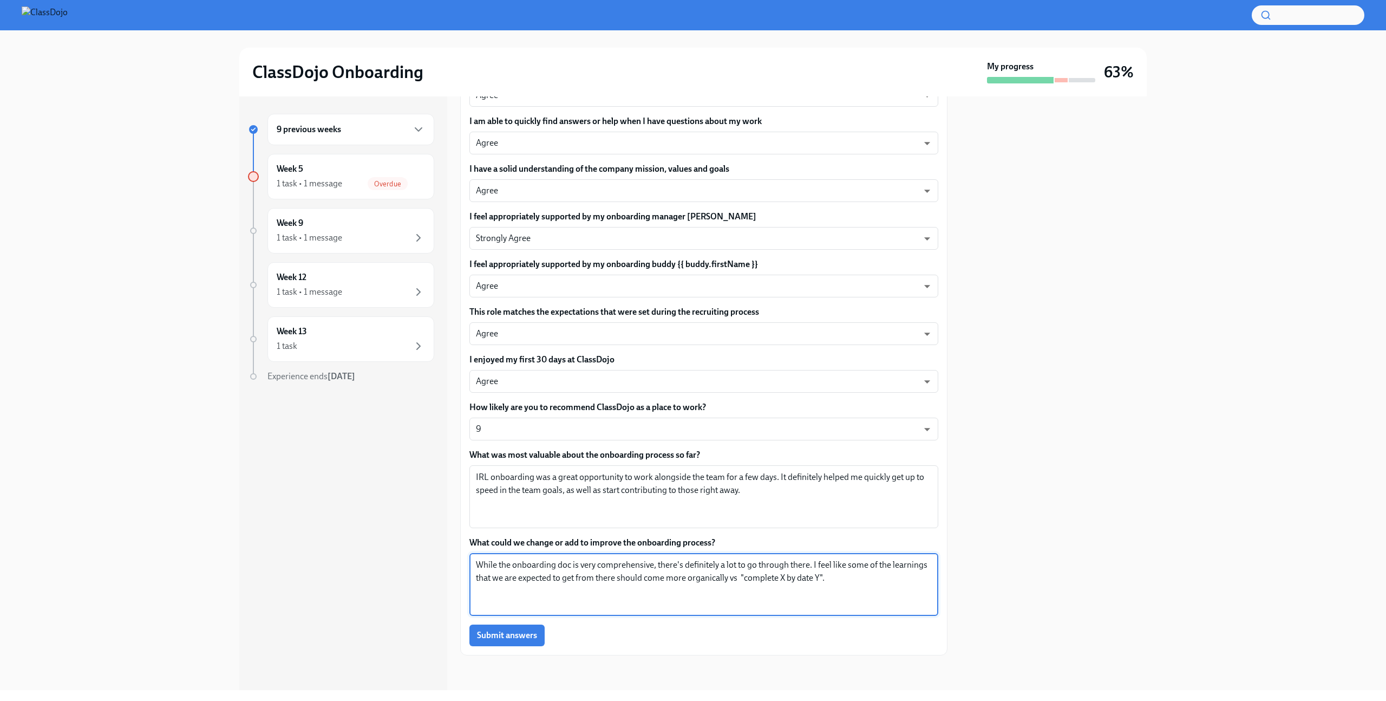
type textarea "While the onboarding doc is very comprehensive, there's definitely a lot to go …"
click at [777, 486] on textarea "IRL onboarding was a great opportunity to work alongside the team for a few day…" at bounding box center [704, 497] width 456 height 52
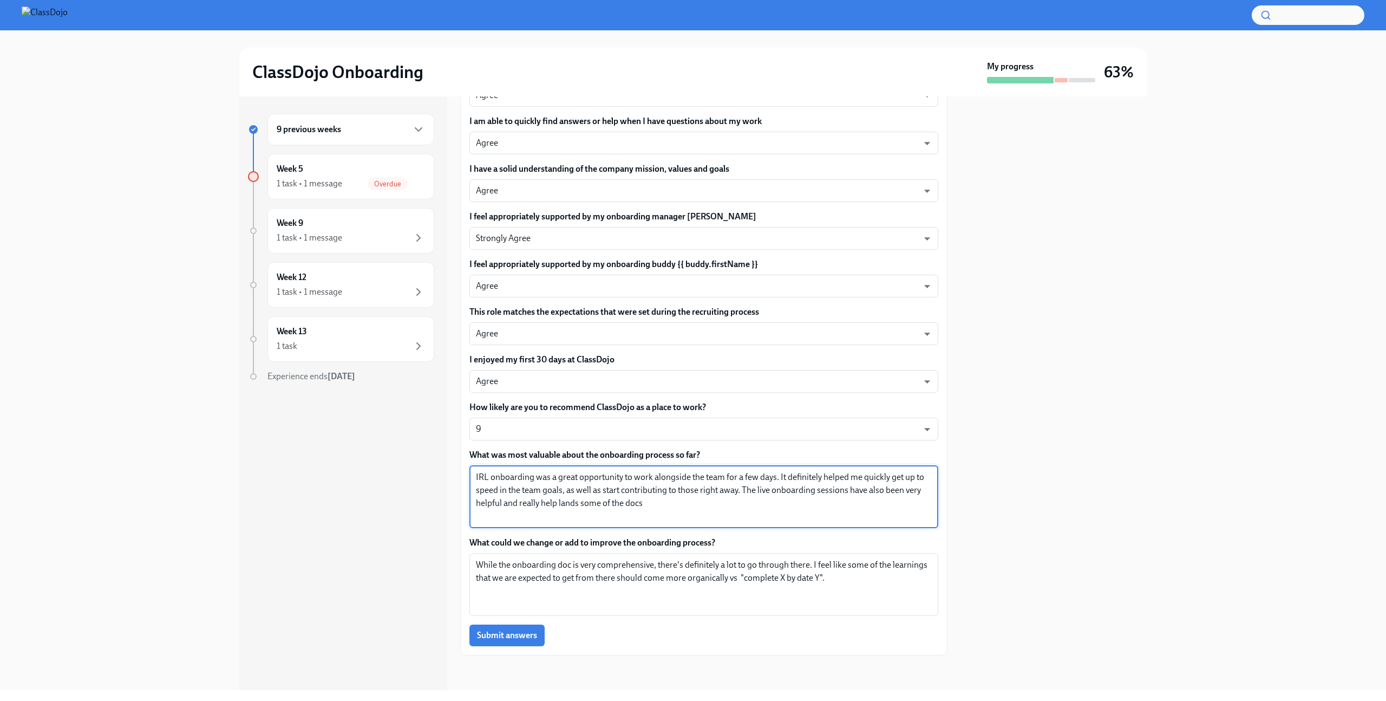
click at [594, 504] on textarea "IRL onboarding was a great opportunity to work alongside the team for a few day…" at bounding box center [704, 497] width 456 height 52
click at [714, 502] on textarea "IRL onboarding was a great opportunity to work alongside the team for a few day…" at bounding box center [704, 497] width 456 height 52
click at [513, 488] on textarea "IRL onboarding was a great opportunity to work alongside the team for a few day…" at bounding box center [704, 497] width 456 height 52
click at [533, 506] on textarea "IRL onboarding was a great opportunity to work alongside the team for a few day…" at bounding box center [704, 497] width 456 height 52
click at [561, 502] on textarea "IRL onboarding was a great opportunity to work alongside the team for a few day…" at bounding box center [704, 497] width 456 height 52
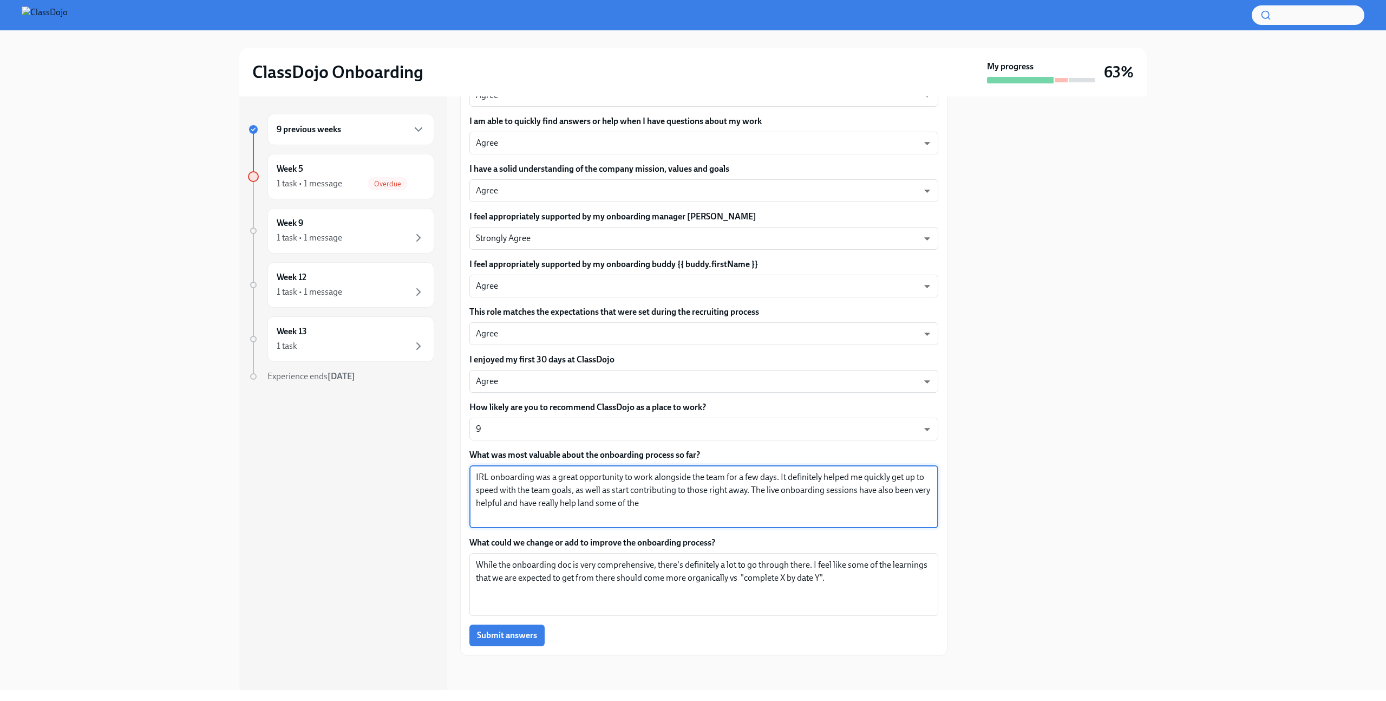
click at [561, 502] on textarea "IRL onboarding was a great opportunity to work alongside the team for a few day…" at bounding box center [704, 497] width 456 height 52
click at [592, 502] on textarea "IRL onboarding was a great opportunity to work alongside the team for a few day…" at bounding box center [704, 497] width 456 height 52
click at [689, 503] on textarea "IRL onboarding was a great opportunity to work alongside the team for a few day…" at bounding box center [704, 497] width 456 height 52
click at [664, 504] on textarea "IRL onboarding was a great opportunity to work alongside the team for a few day…" at bounding box center [704, 497] width 456 height 52
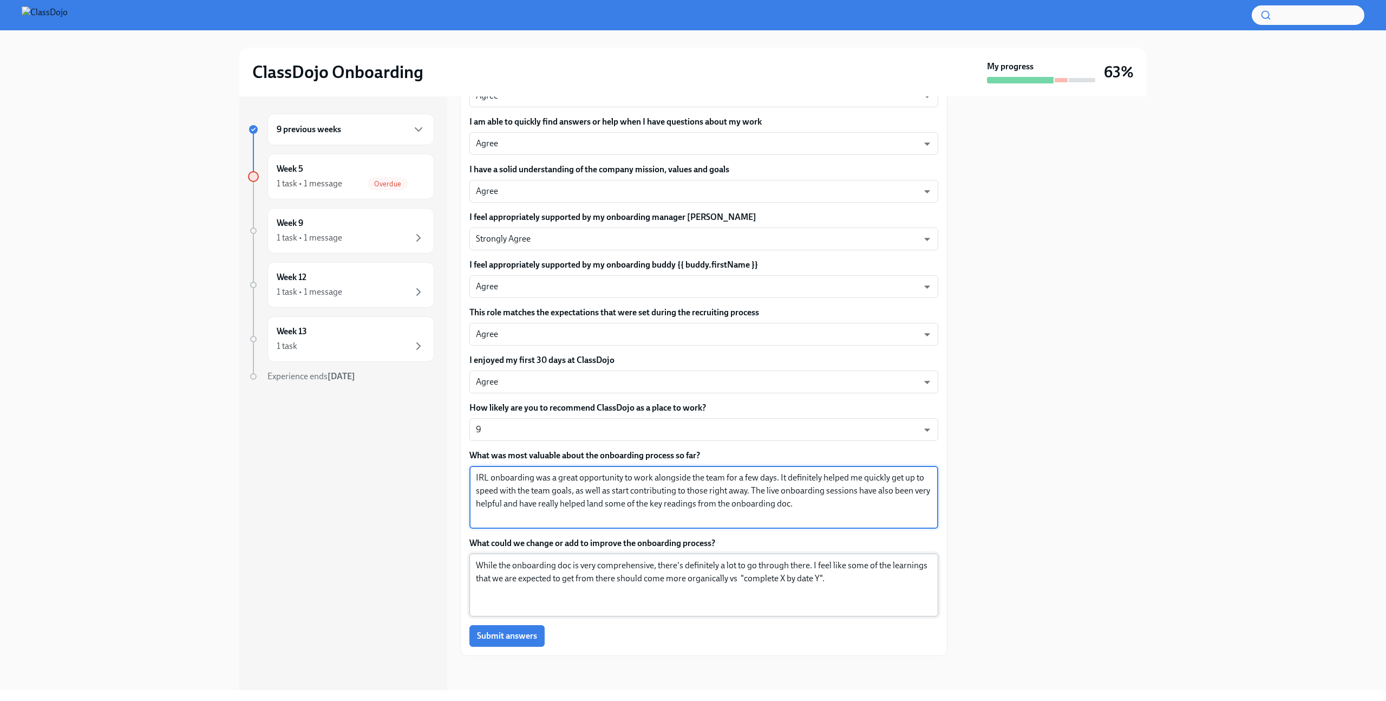
type textarea "IRL onboarding was a great opportunity to work alongside the team for a few day…"
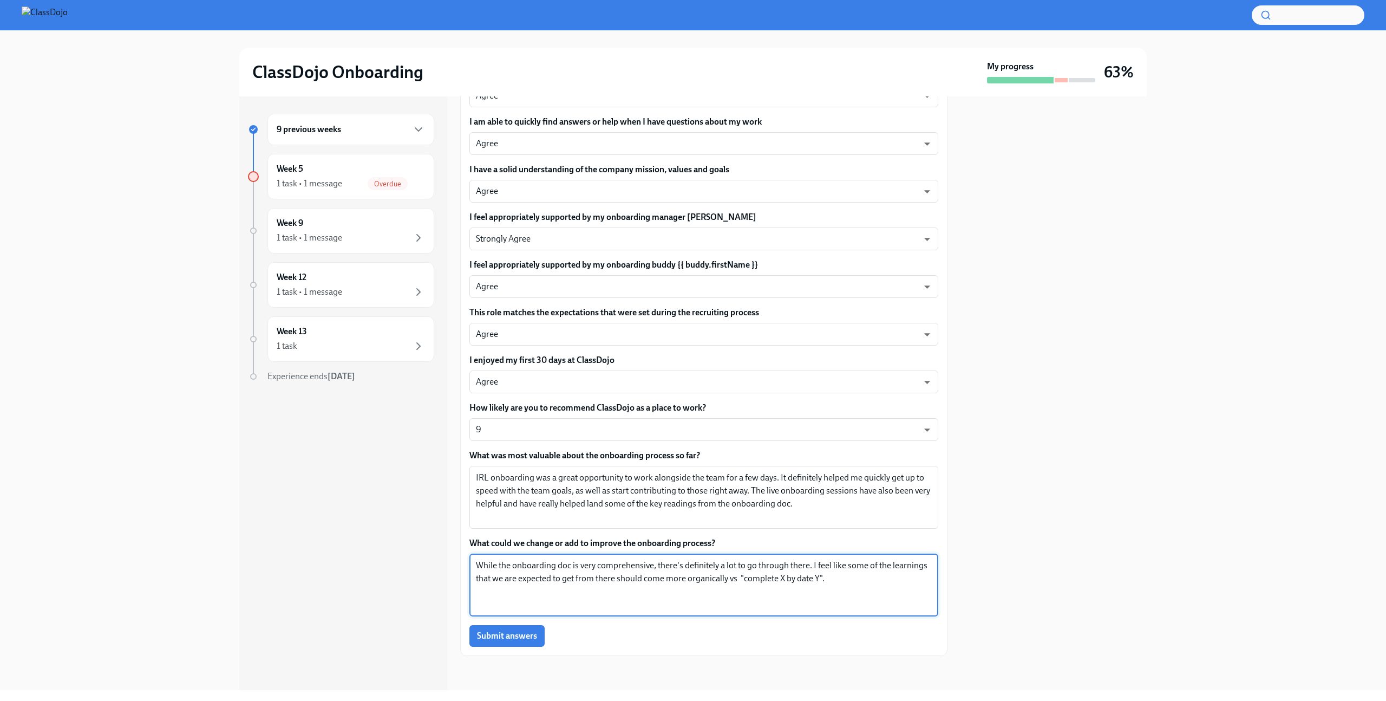
click at [904, 580] on textarea "While the onboarding doc is very comprehensive, there's definitely a lot to go …" at bounding box center [704, 585] width 456 height 52
click at [639, 580] on textarea "While the onboarding doc is very comprehensive, there's definitely a lot to go …" at bounding box center [704, 585] width 456 height 52
click at [592, 589] on textarea "While the onboarding doc is very comprehensive, there's definitely a lot to go …" at bounding box center [704, 585] width 456 height 52
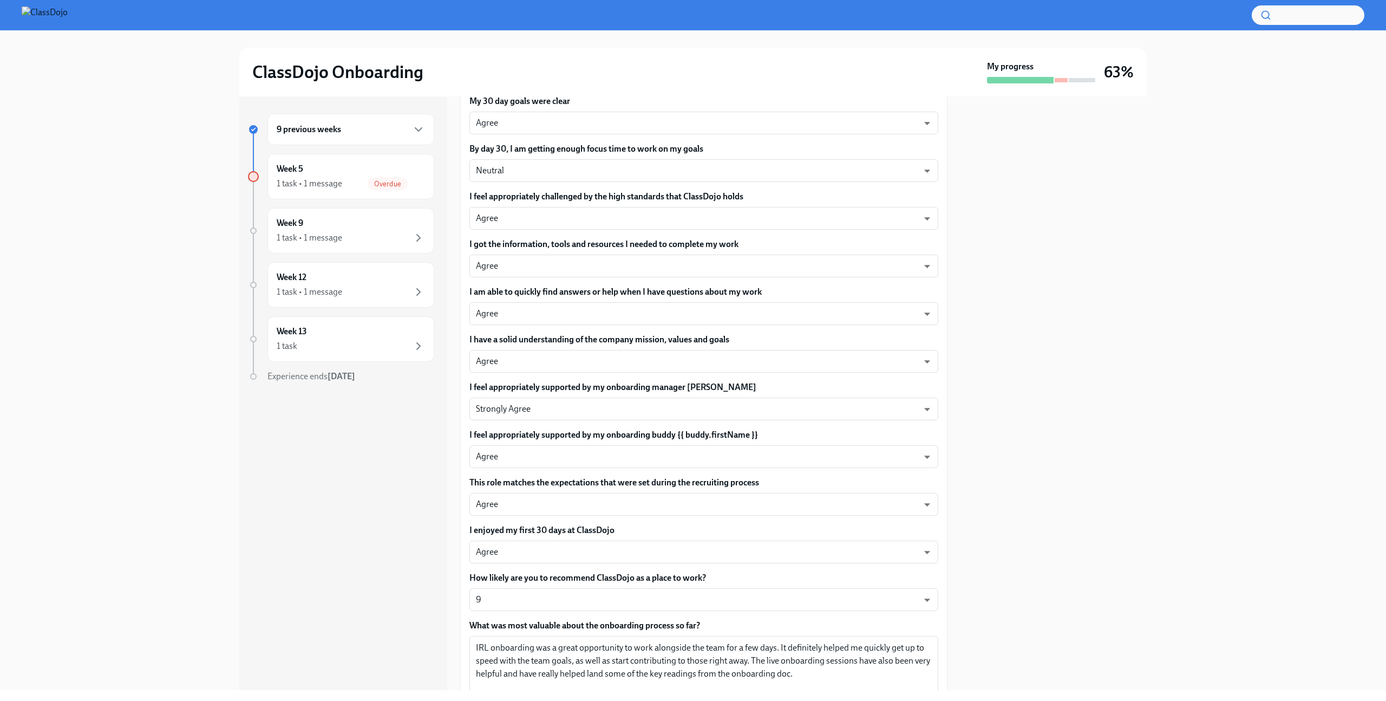
scroll to position [166, 0]
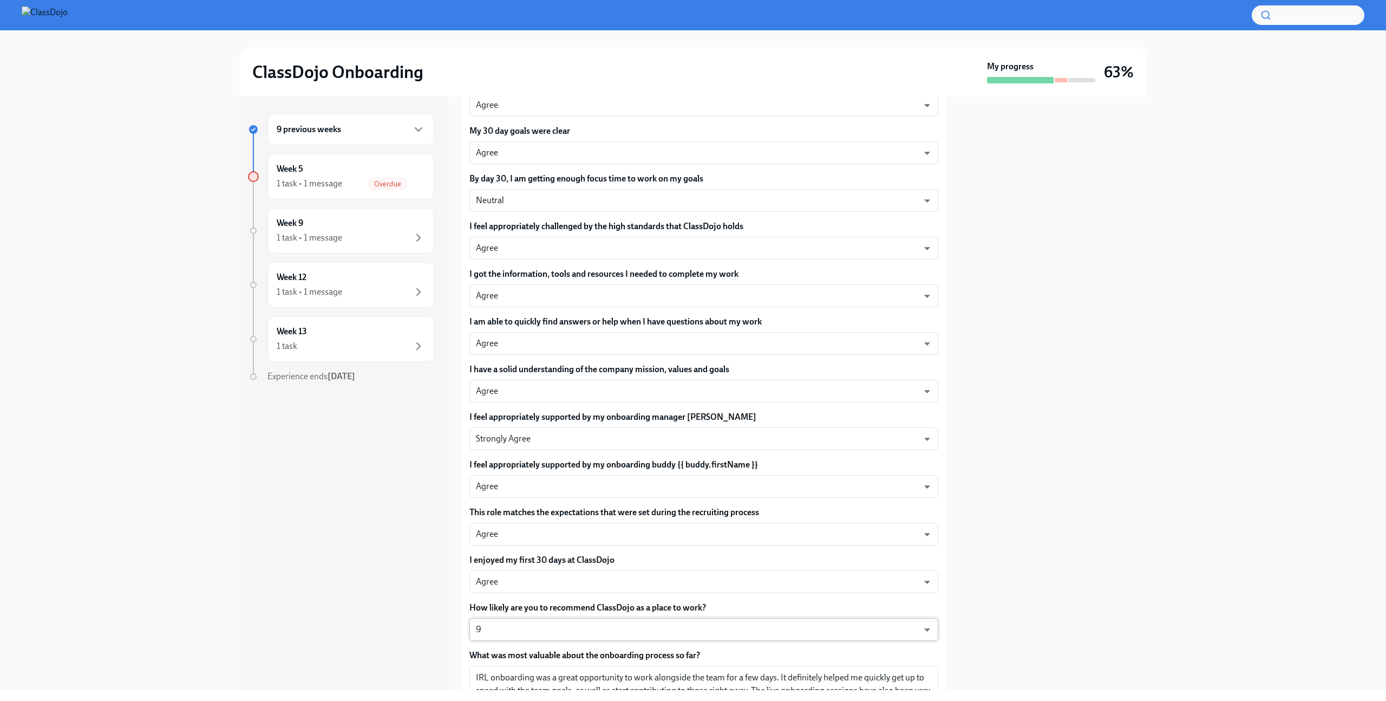
type textarea "While the onboarding doc is very comprehensive, there's definitely a lot to go …"
click at [563, 624] on body "ClassDojo Onboarding My progress 63% 9 previous weeks Week 5 1 task • 1 message…" at bounding box center [693, 350] width 1386 height 701
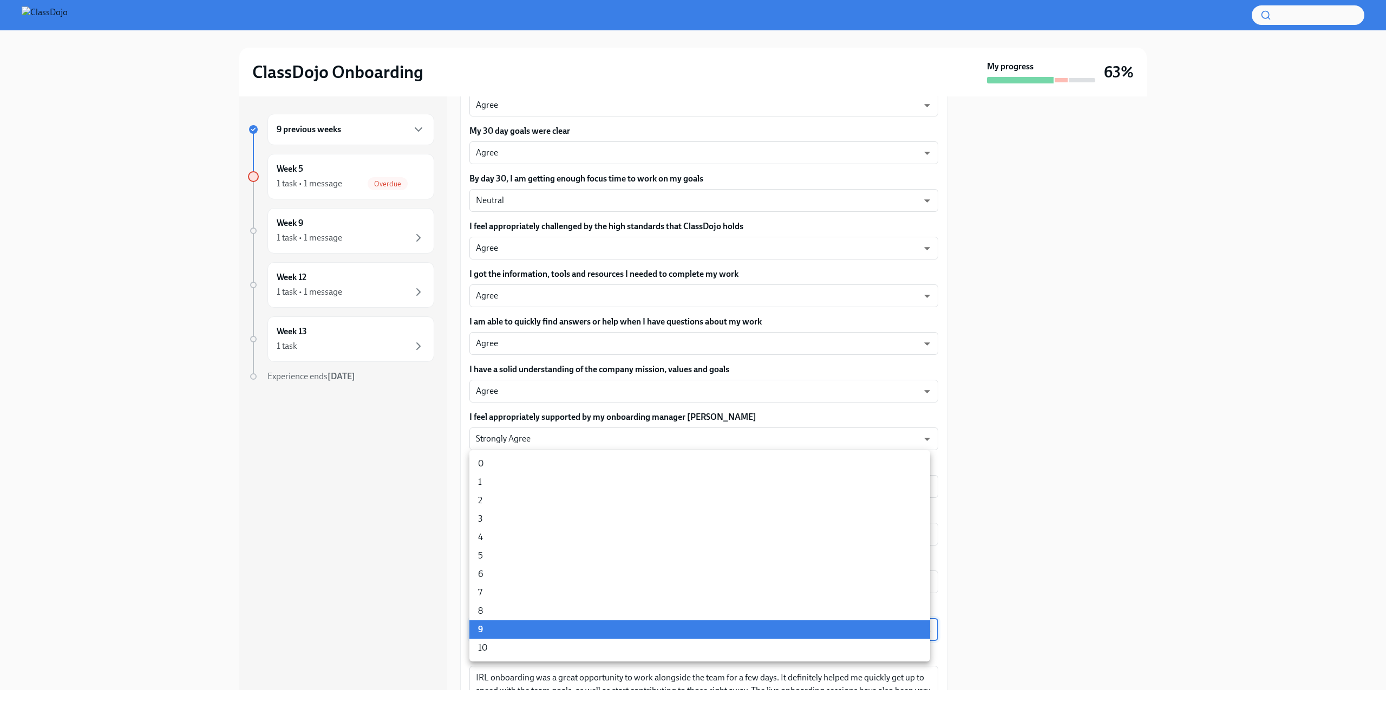
click at [535, 609] on li "8" at bounding box center [699, 611] width 461 height 18
click at [530, 627] on body "ClassDojo Onboarding My progress 63% 9 previous weeks Week 5 1 task • 1 message…" at bounding box center [693, 350] width 1386 height 701
click at [523, 629] on li "8" at bounding box center [699, 629] width 461 height 18
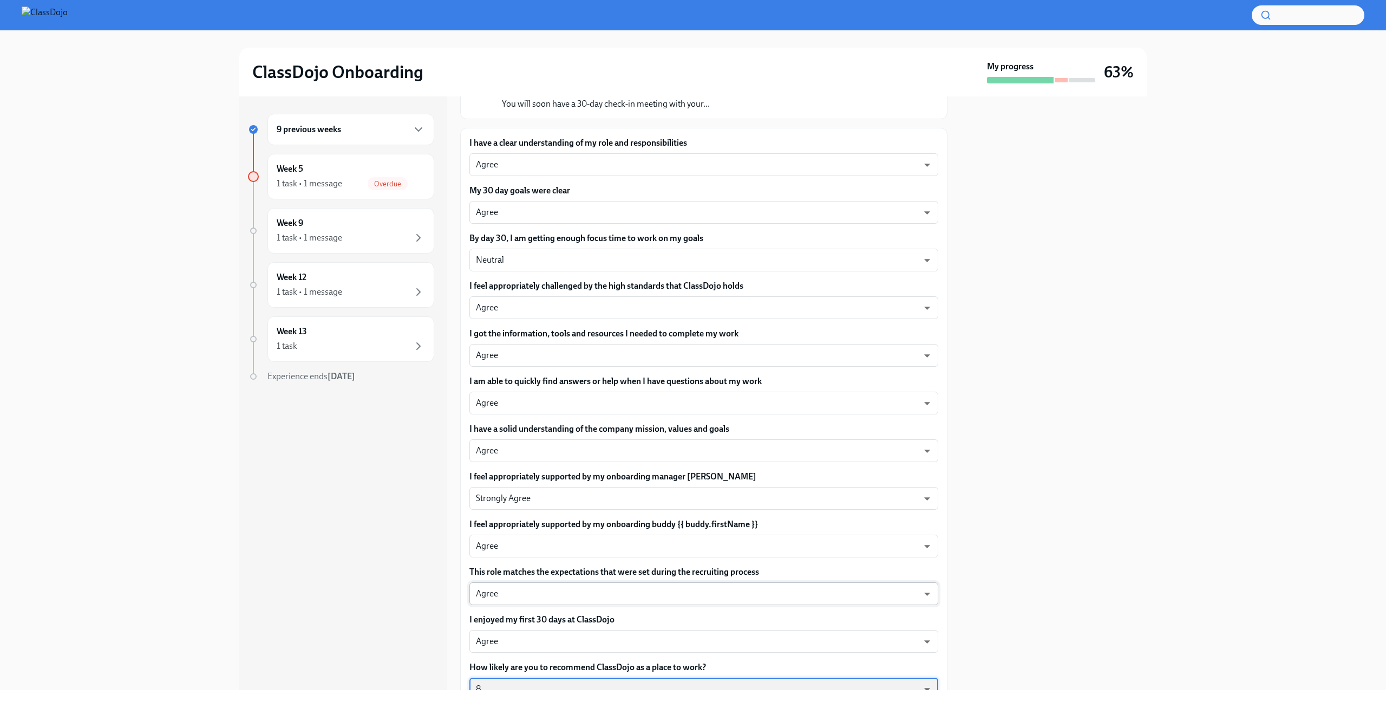
scroll to position [214, 0]
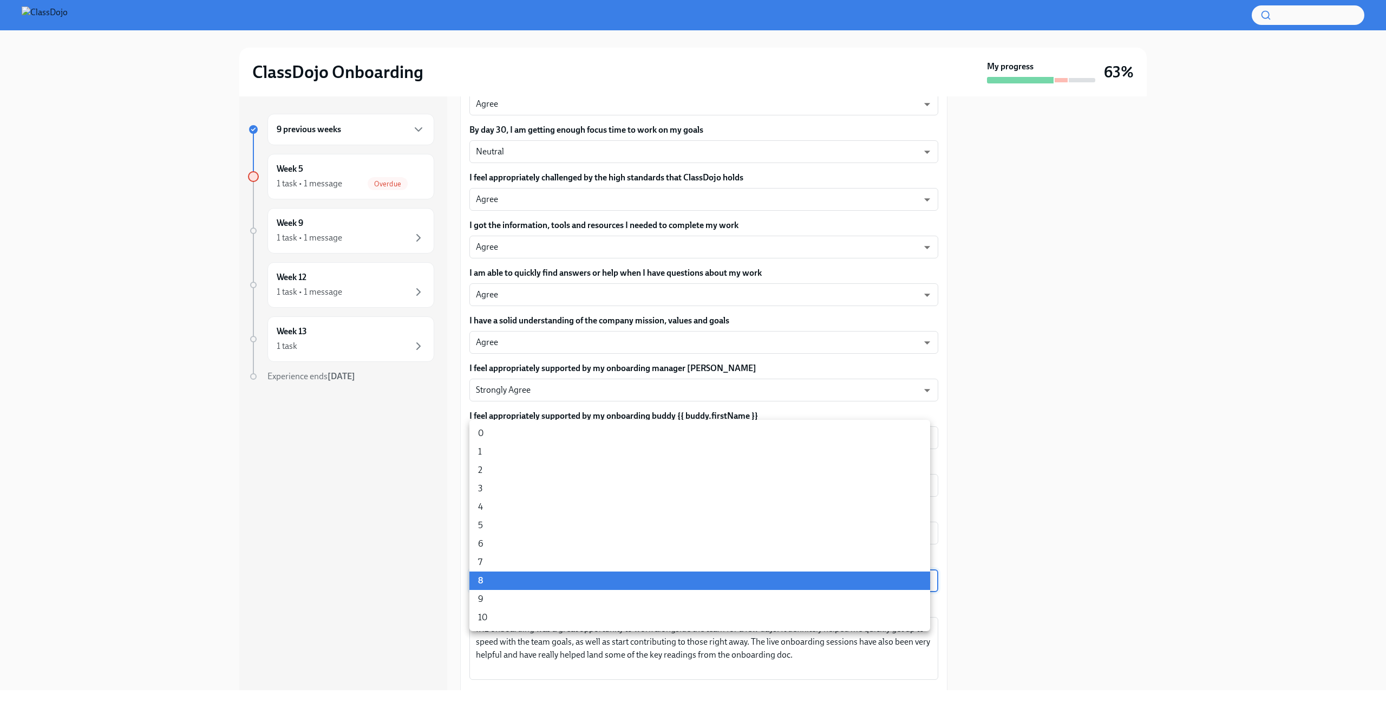
click at [531, 579] on body "ClassDojo Onboarding My progress 63% 9 previous weeks Week 5 1 task • 1 message…" at bounding box center [693, 350] width 1386 height 701
click at [515, 596] on li "9" at bounding box center [699, 599] width 461 height 18
type input "ZltqeQlw5G"
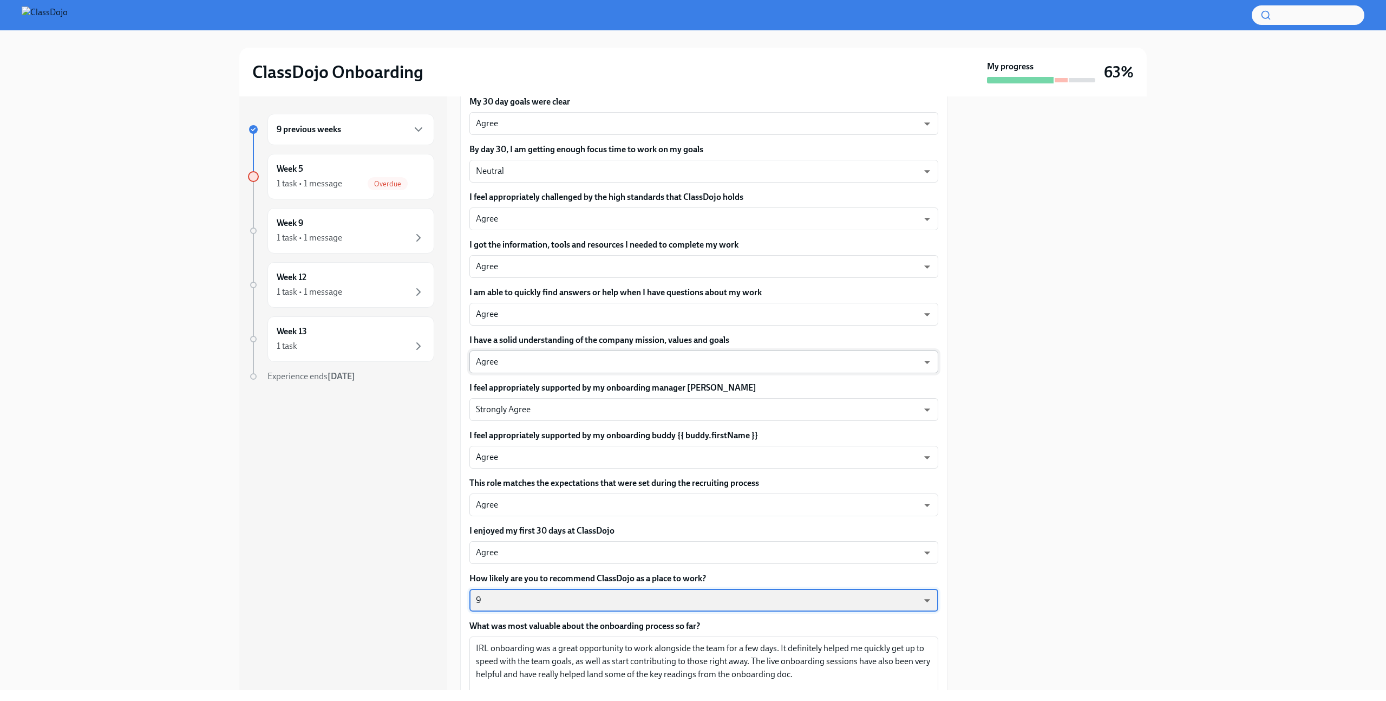
scroll to position [366, 0]
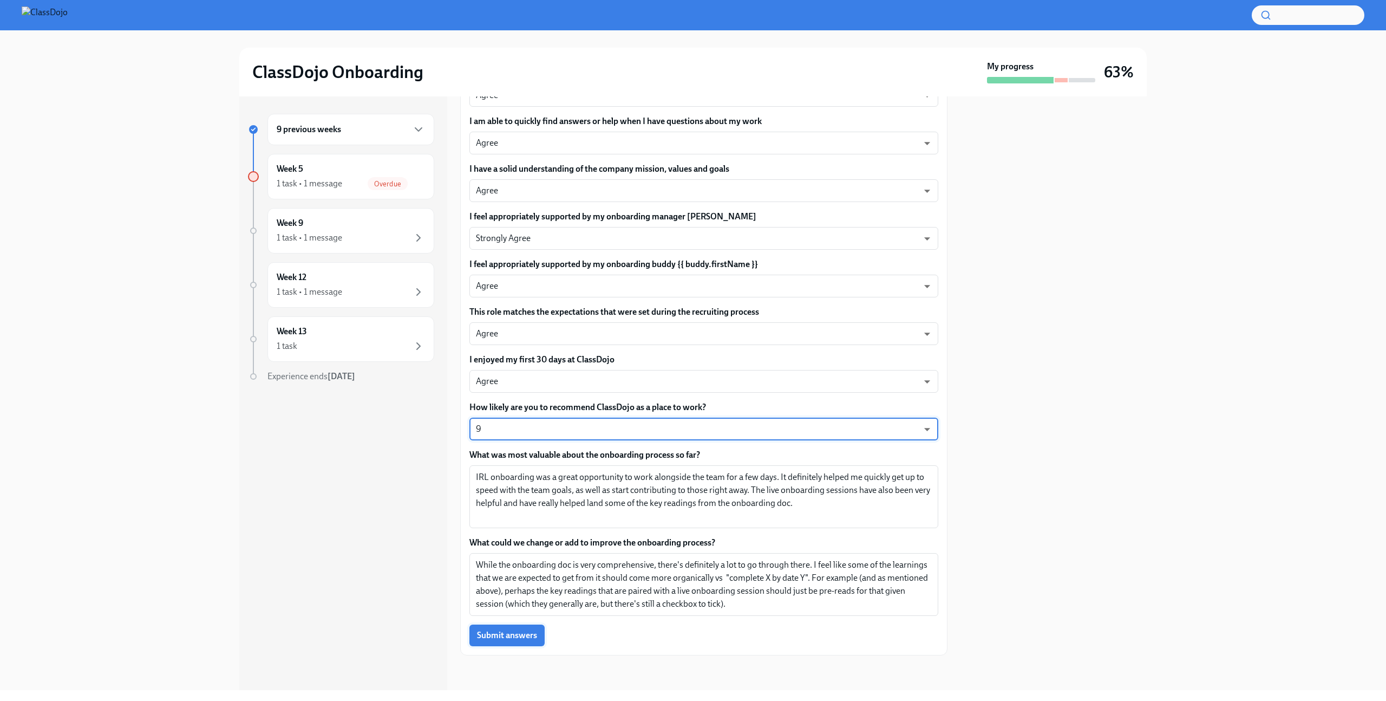
click at [519, 643] on button "Submit answers" at bounding box center [506, 635] width 75 height 22
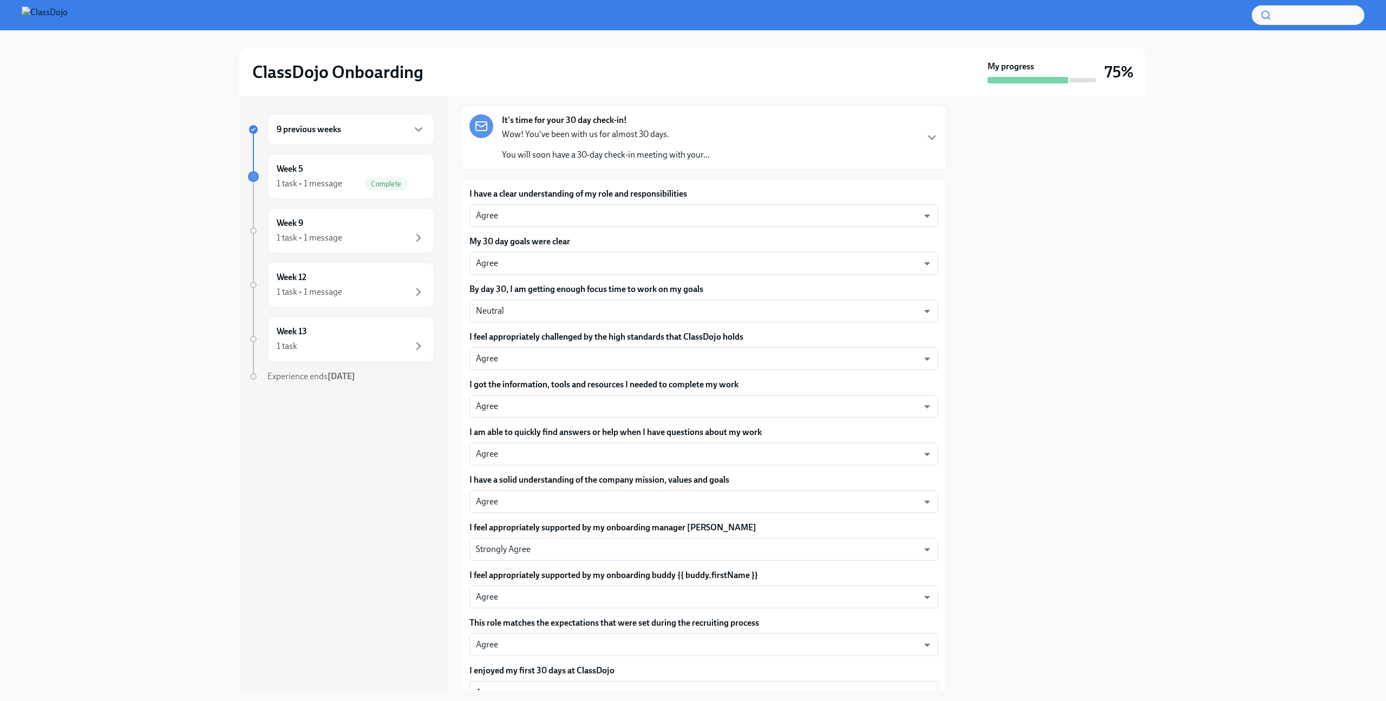
scroll to position [59, 0]
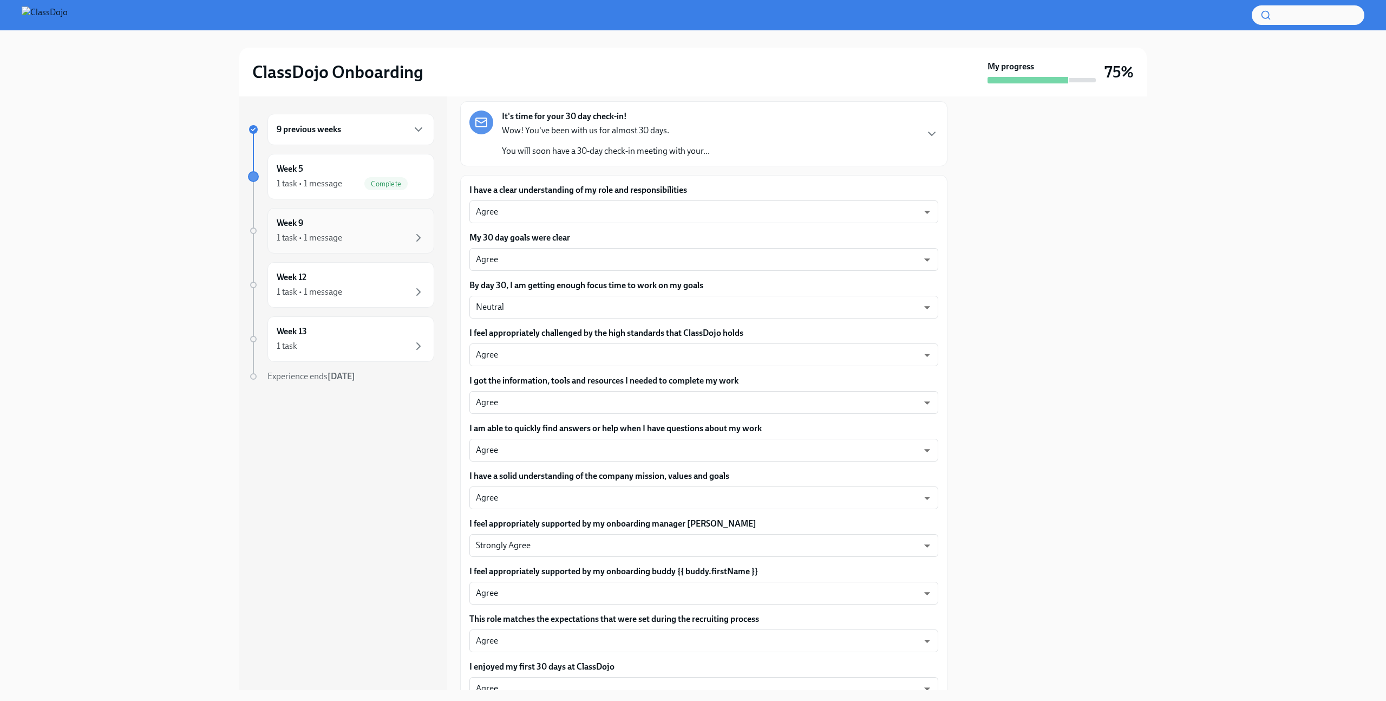
click at [367, 240] on div "1 task • 1 message" at bounding box center [351, 237] width 148 height 13
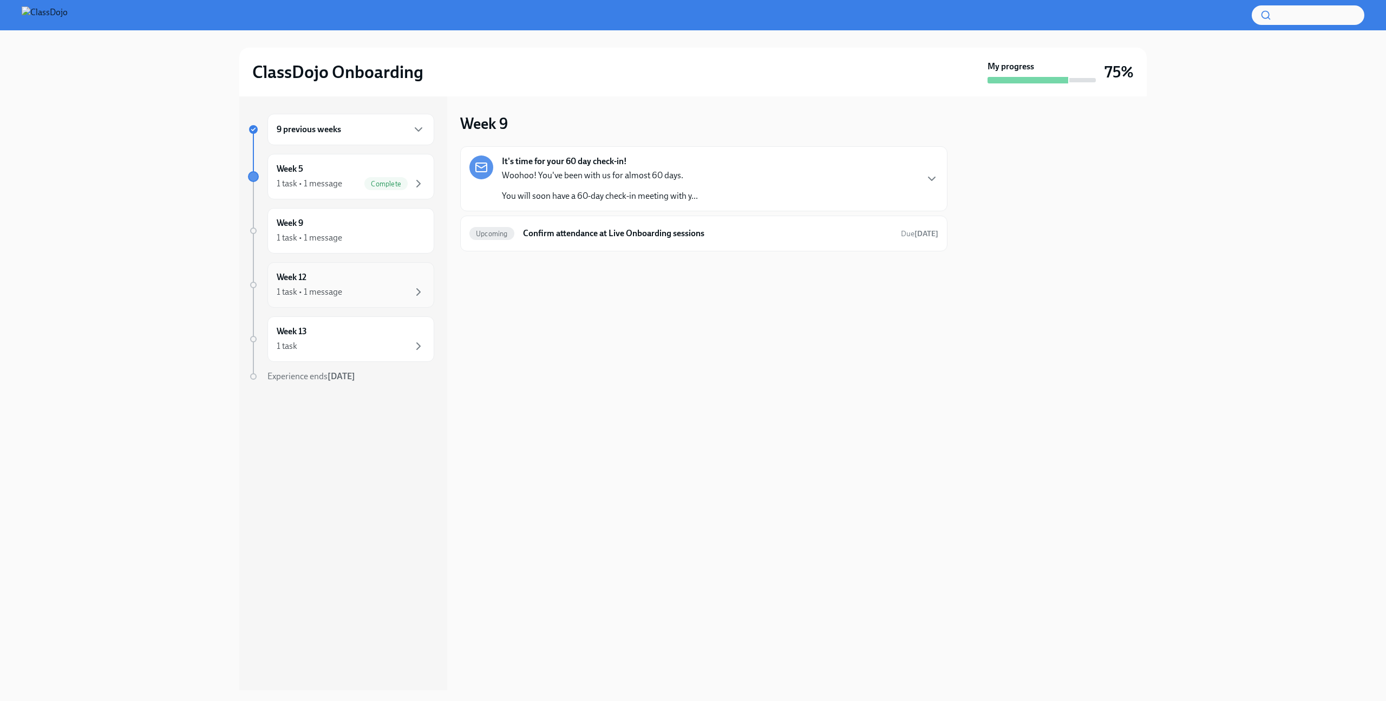
click at [352, 286] on div "1 task • 1 message" at bounding box center [351, 291] width 148 height 13
click at [351, 334] on div "Week 13 1 task" at bounding box center [351, 338] width 148 height 27
click at [343, 184] on div "1 task • 1 message Complete" at bounding box center [351, 183] width 148 height 13
